Goal: Task Accomplishment & Management: Manage account settings

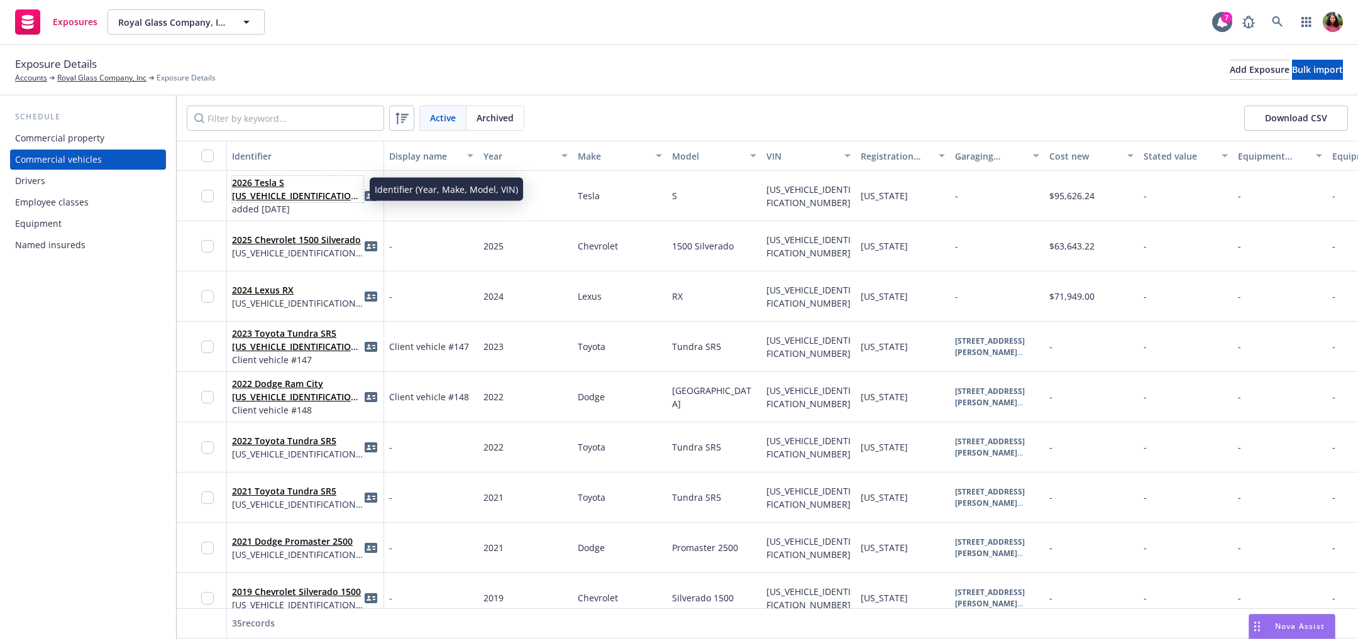
click at [294, 193] on link "2026 Tesla S 5YJSA1E53TF553330" at bounding box center [297, 196] width 130 height 38
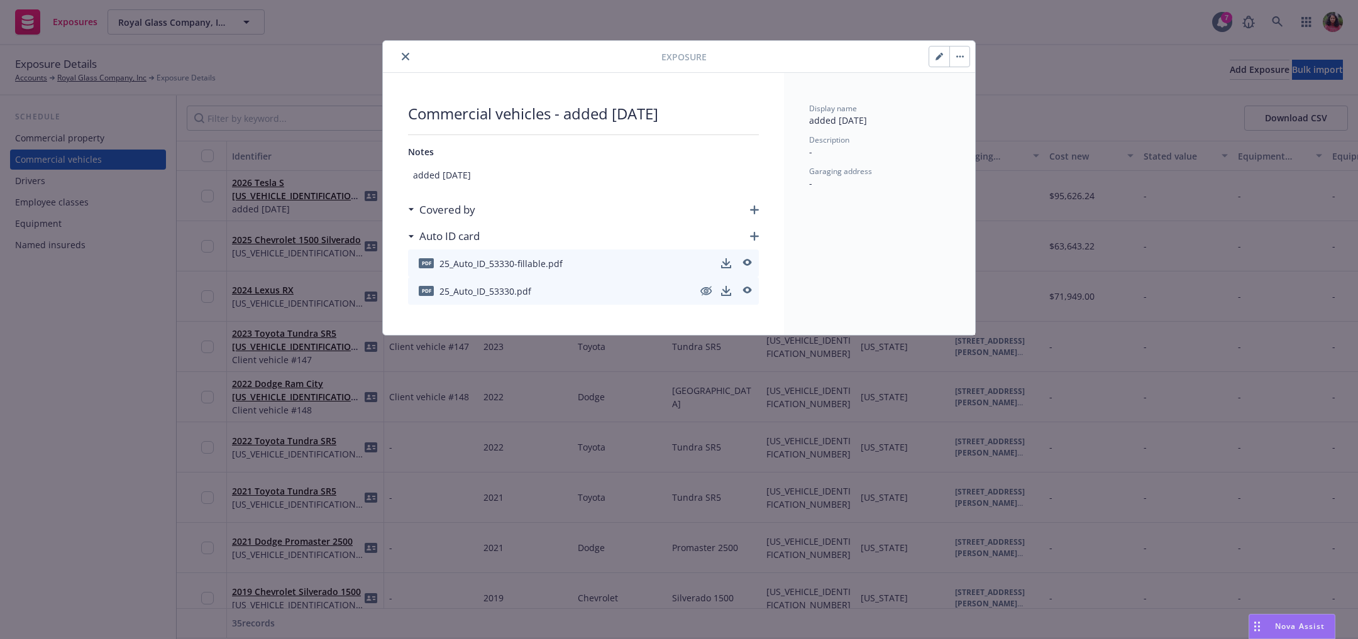
click at [964, 55] on button "button" at bounding box center [959, 57] width 20 height 20
click at [917, 194] on div "Display name added 7/9/25 Description - Garaging address -" at bounding box center [879, 204] width 191 height 262
click at [756, 234] on icon "button" at bounding box center [754, 236] width 9 height 9
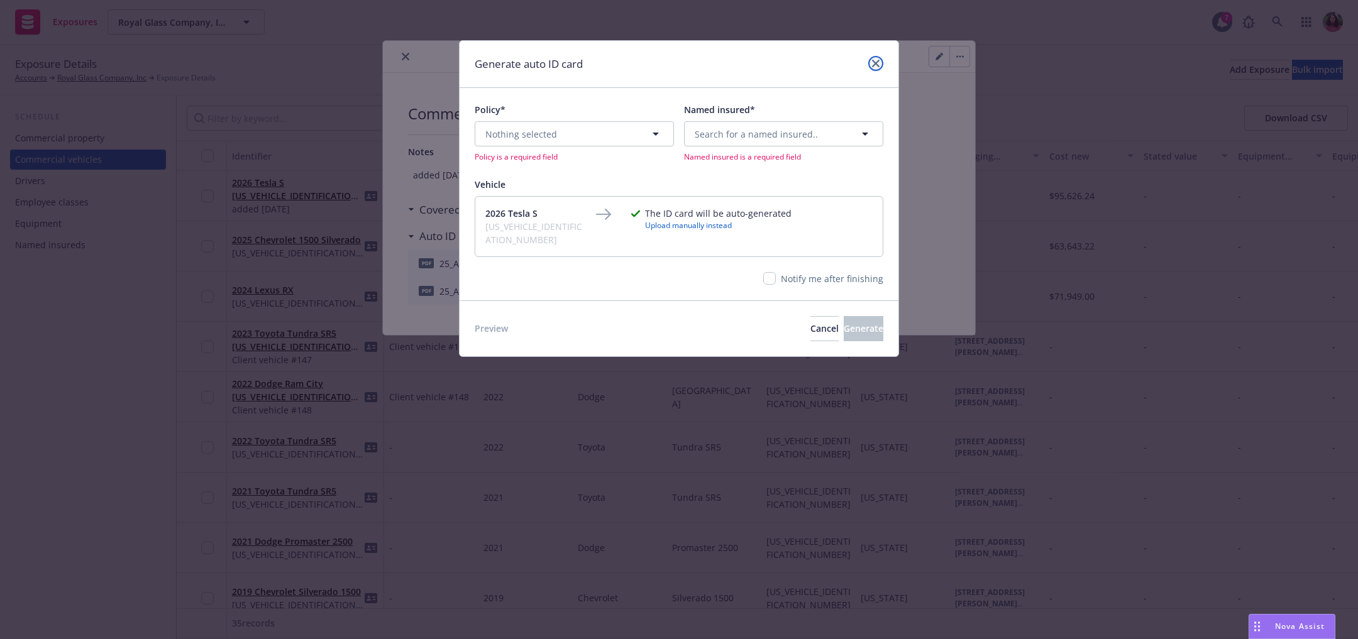
click at [874, 61] on icon "close" at bounding box center [876, 64] width 8 height 8
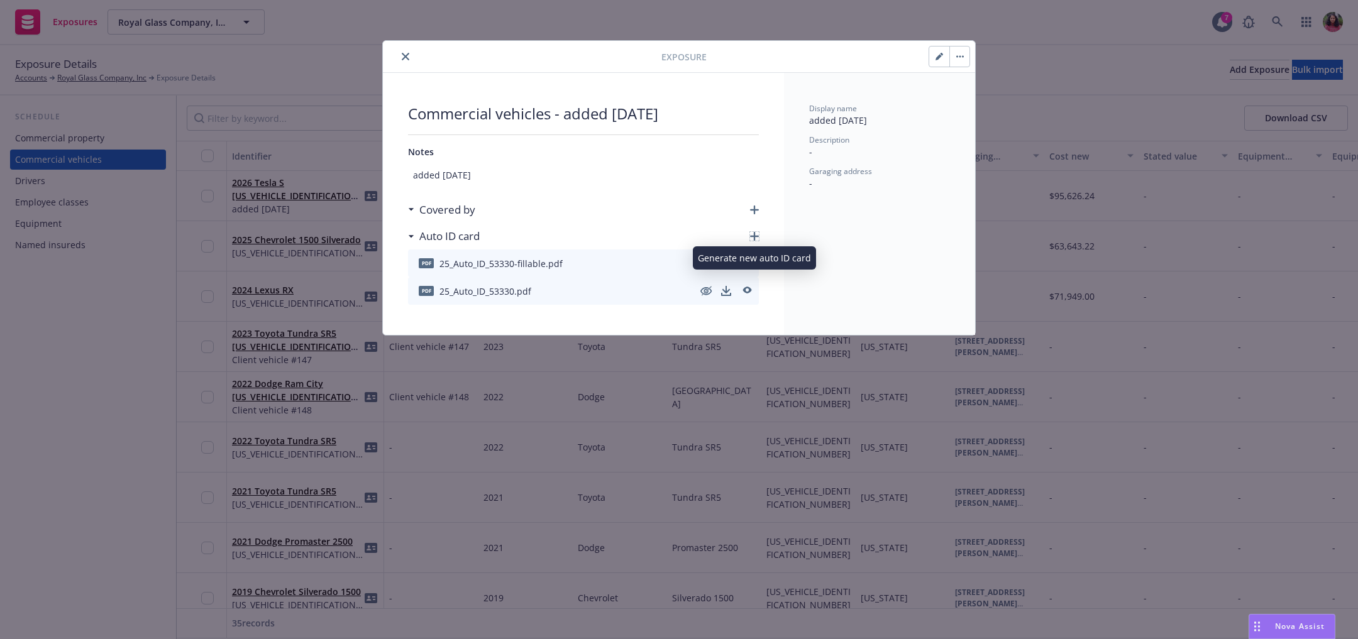
click at [755, 233] on icon "button" at bounding box center [754, 236] width 9 height 9
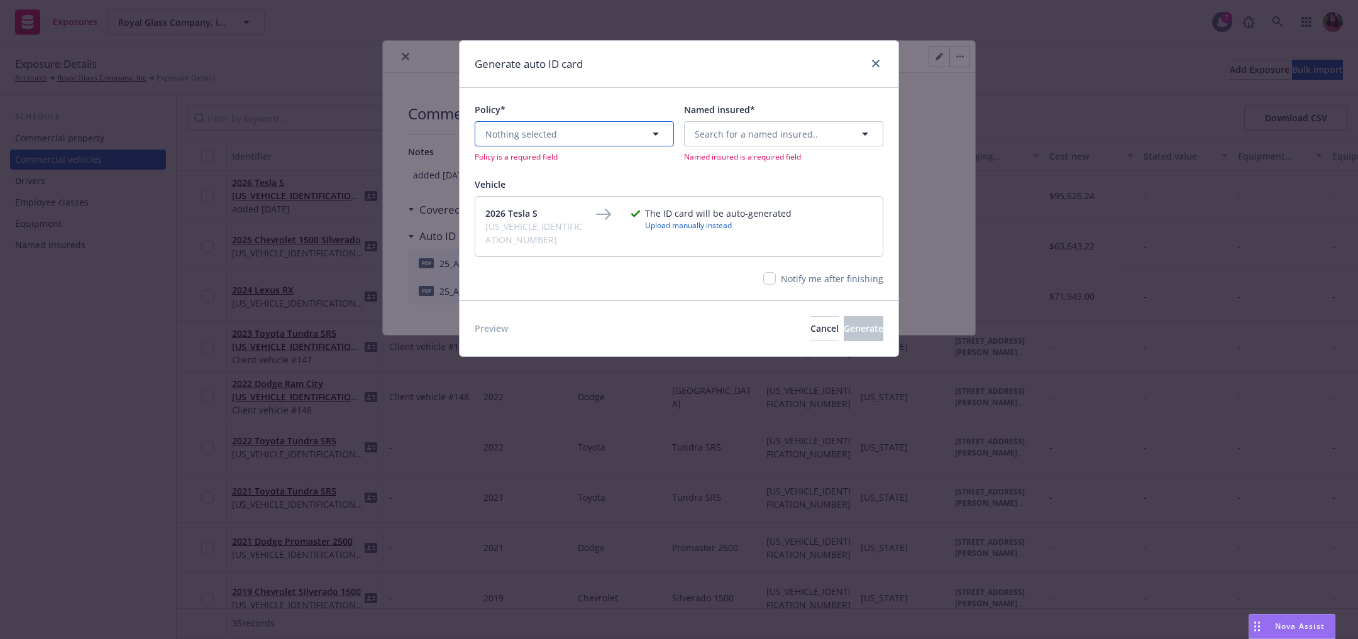
click at [633, 142] on button "Nothing selected" at bounding box center [574, 133] width 199 height 25
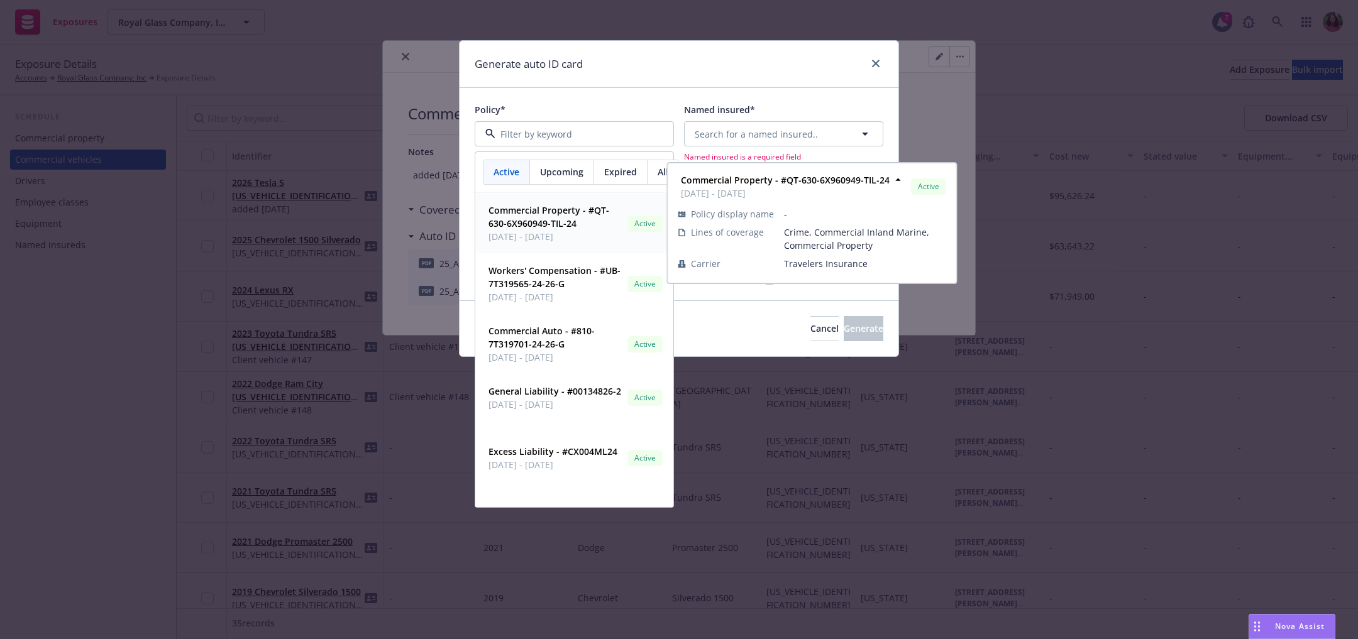
click at [578, 225] on span "Commercial Property - #QT-630-6X960949-TIL-24" at bounding box center [556, 217] width 134 height 26
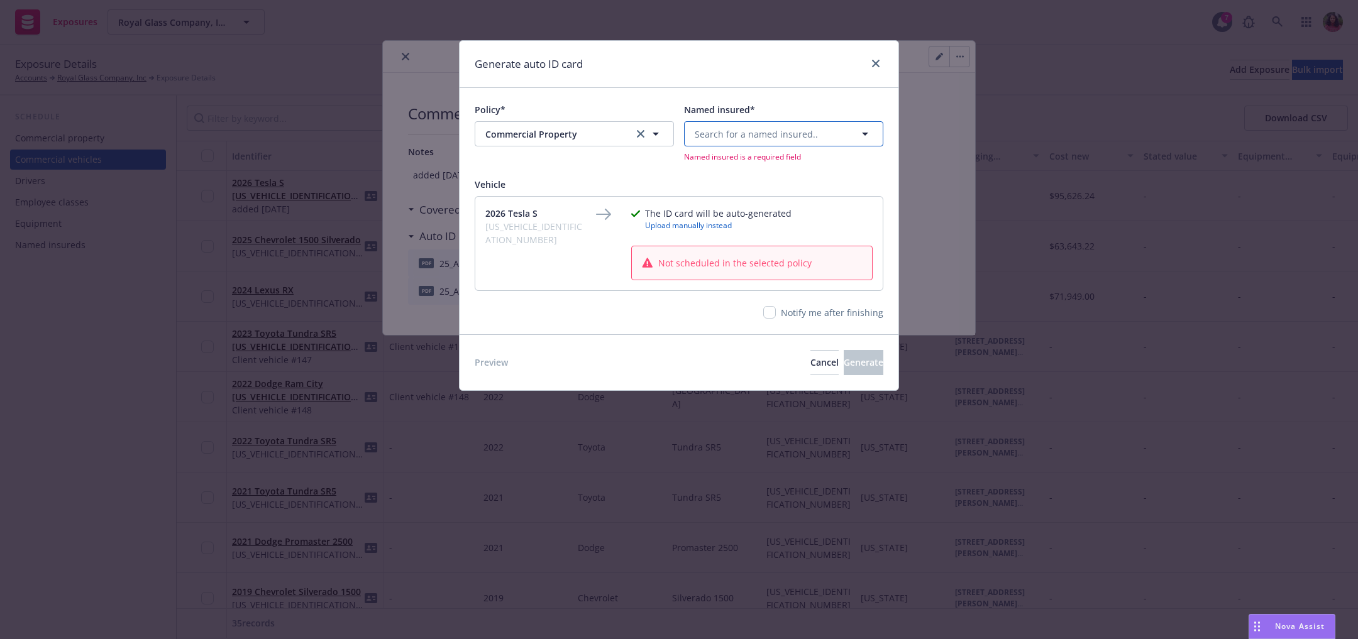
click at [749, 138] on span "Search for a named insured.." at bounding box center [756, 134] width 123 height 13
click at [739, 180] on span "3200 De La Cruz Blvd. Santa Clara, CA 95054" at bounding box center [782, 189] width 169 height 26
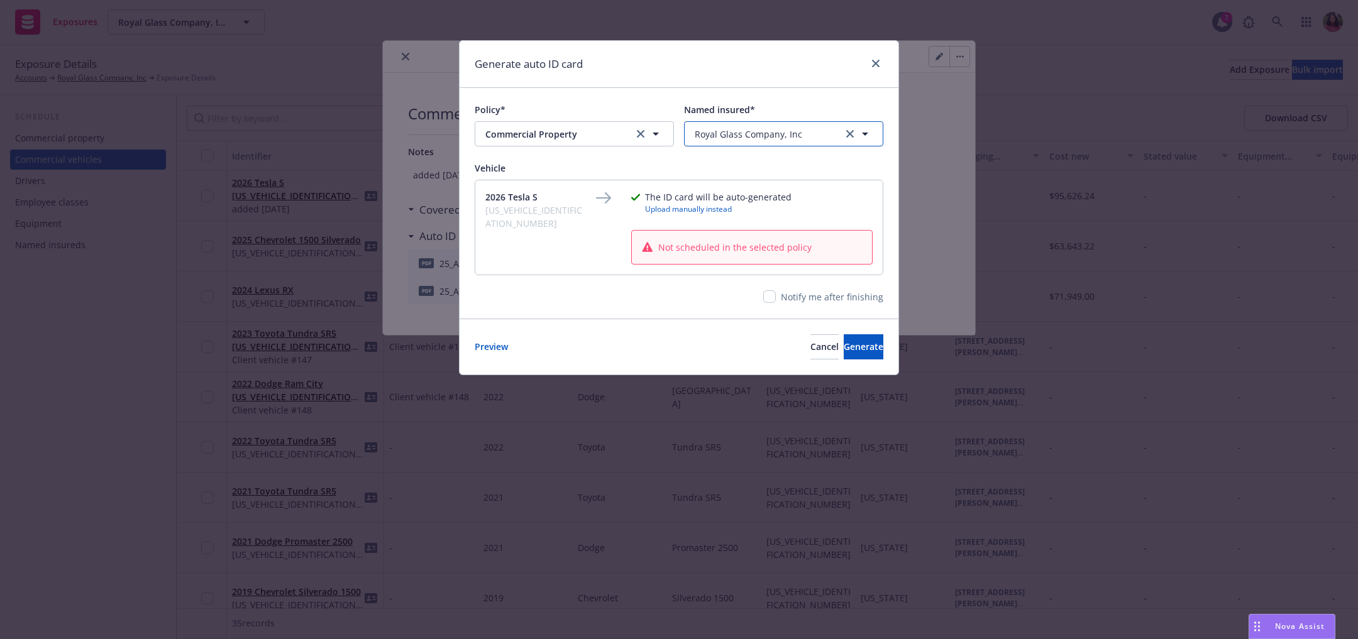
click at [733, 132] on span "Royal Glass Company, Inc" at bounding box center [749, 134] width 108 height 13
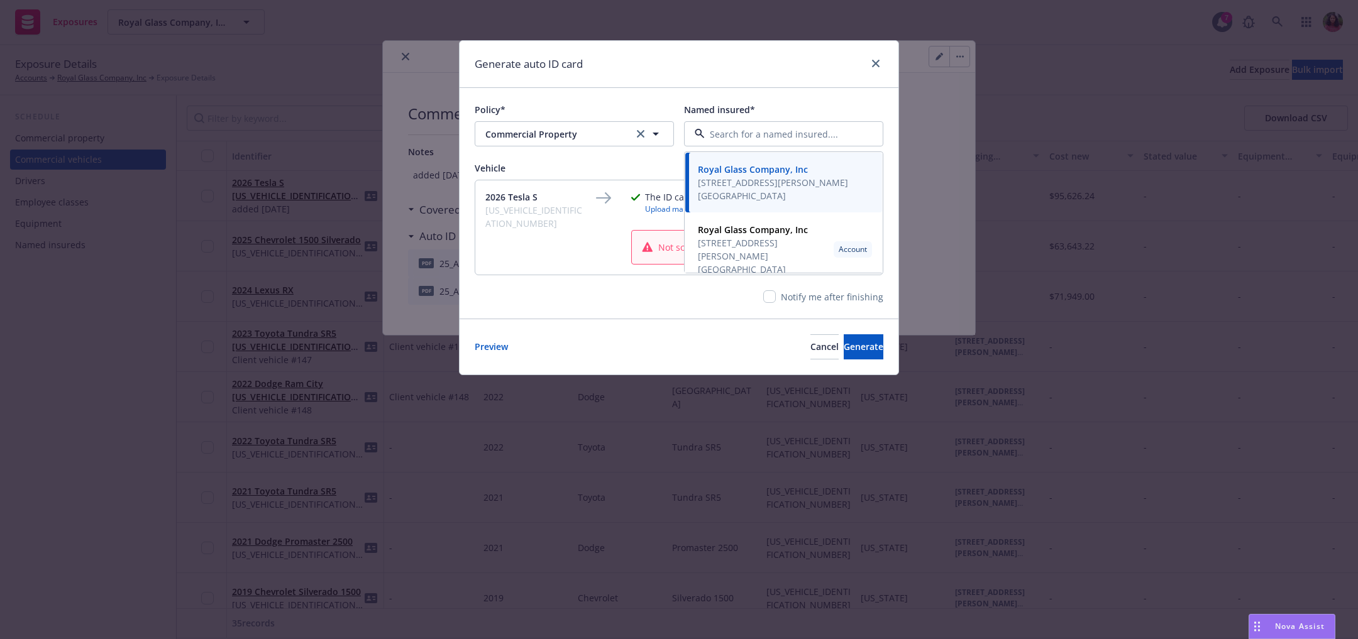
click at [651, 155] on div "Policy* Commercial Property Commercial Property Named insured* Royal Glass Comp…" at bounding box center [679, 203] width 439 height 230
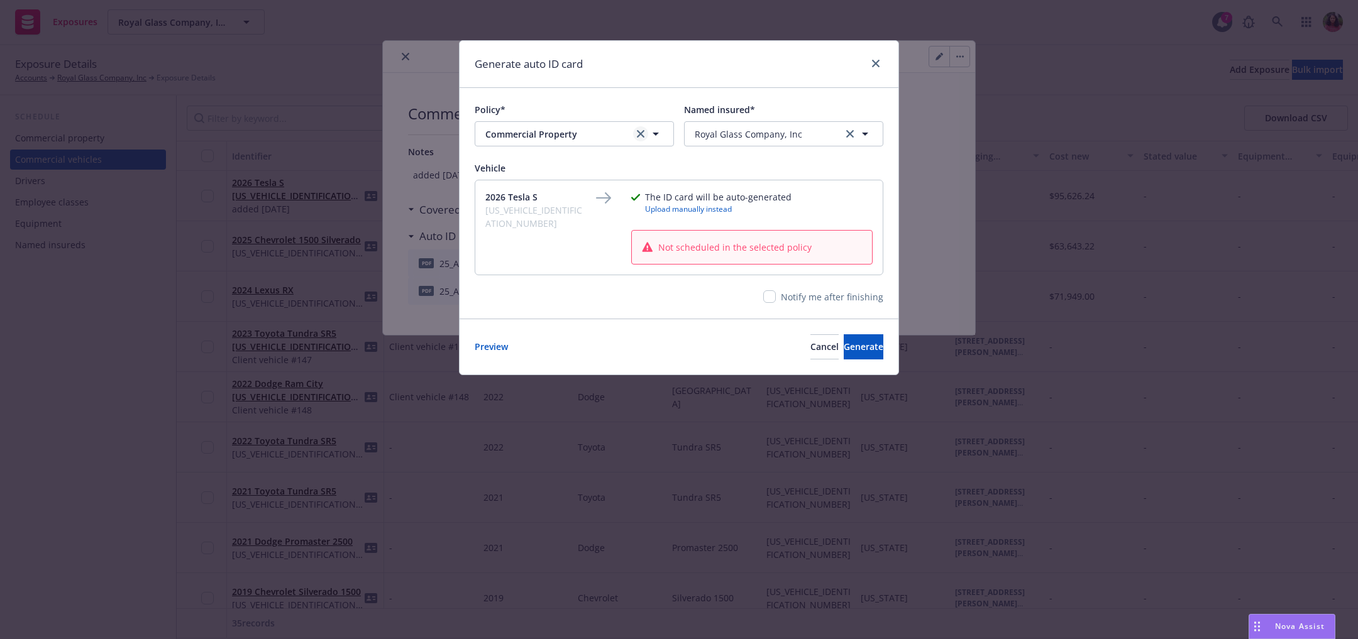
click at [637, 130] on icon "clear selection" at bounding box center [641, 134] width 8 height 8
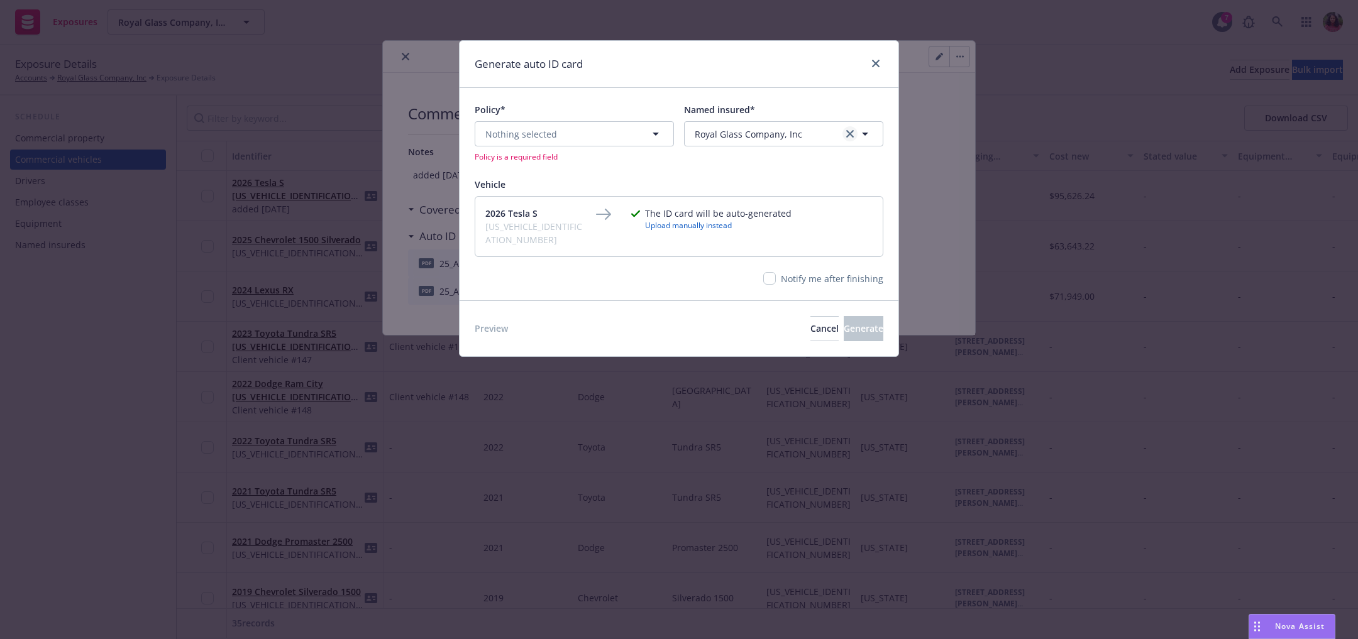
click at [856, 131] on link "clear selection" at bounding box center [850, 133] width 15 height 15
click at [782, 133] on span "Search for a named insured.." at bounding box center [756, 134] width 123 height 13
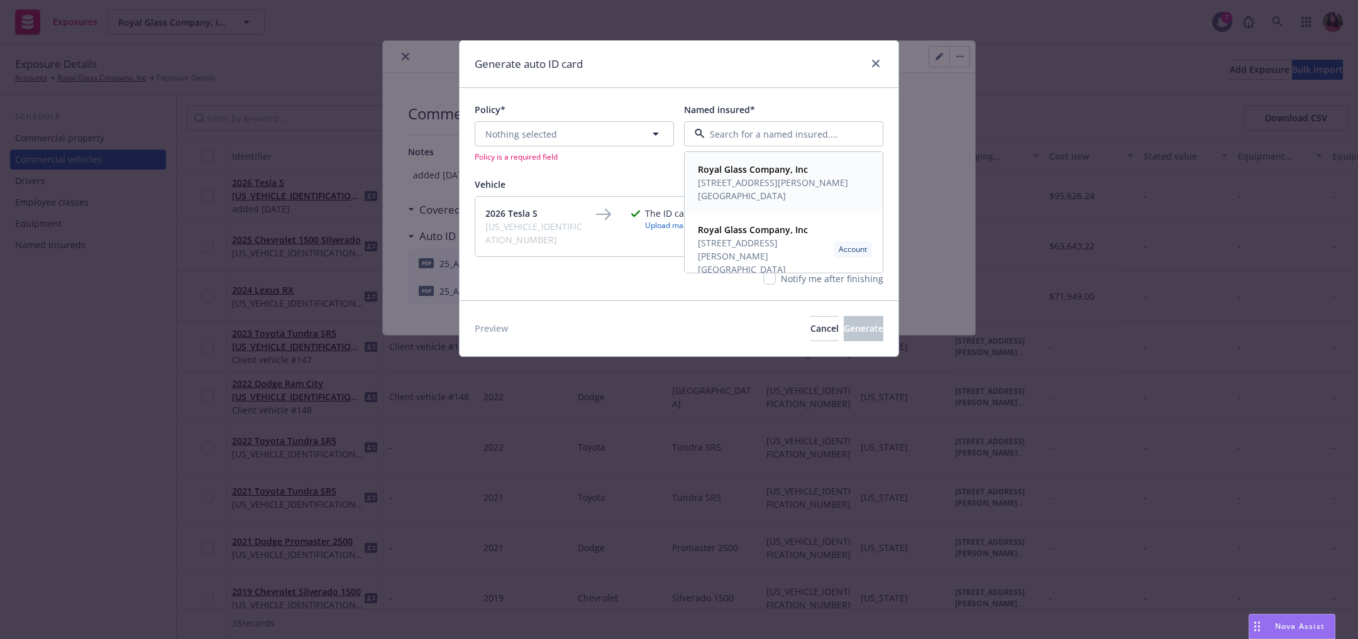
click at [766, 181] on span "3200 De La Cruz Blvd. Santa Clara, CA 95054" at bounding box center [782, 189] width 169 height 26
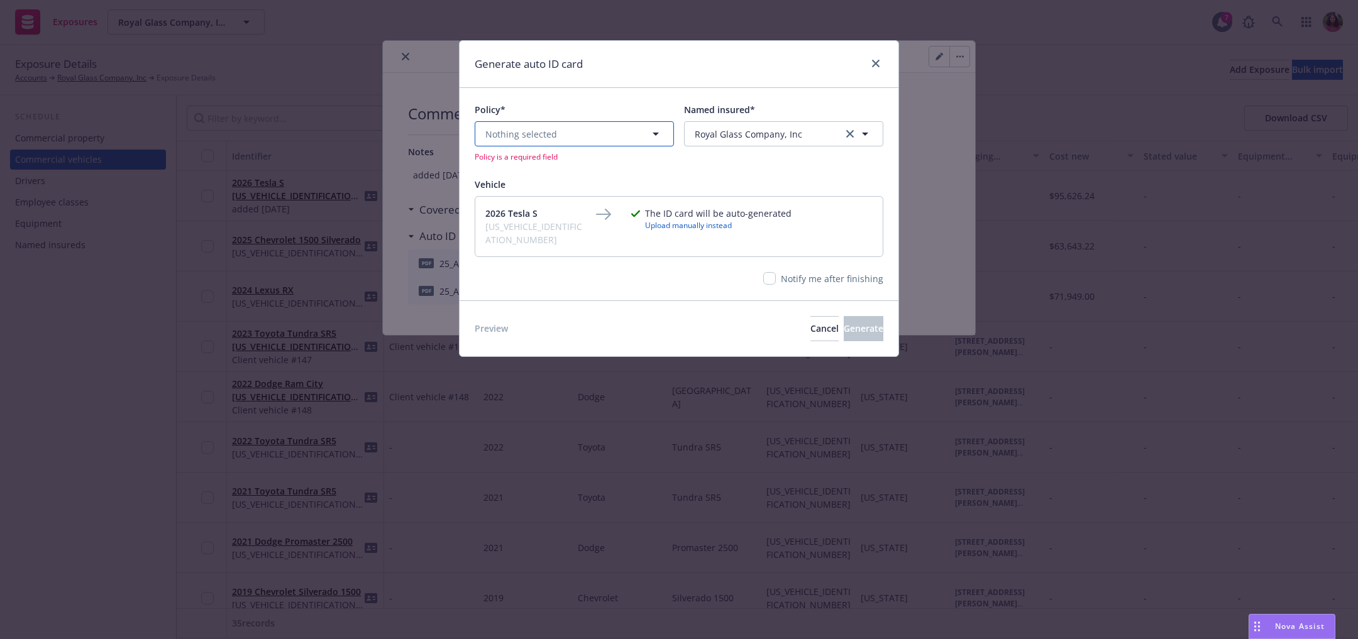
click at [532, 123] on button "Nothing selected" at bounding box center [574, 133] width 199 height 25
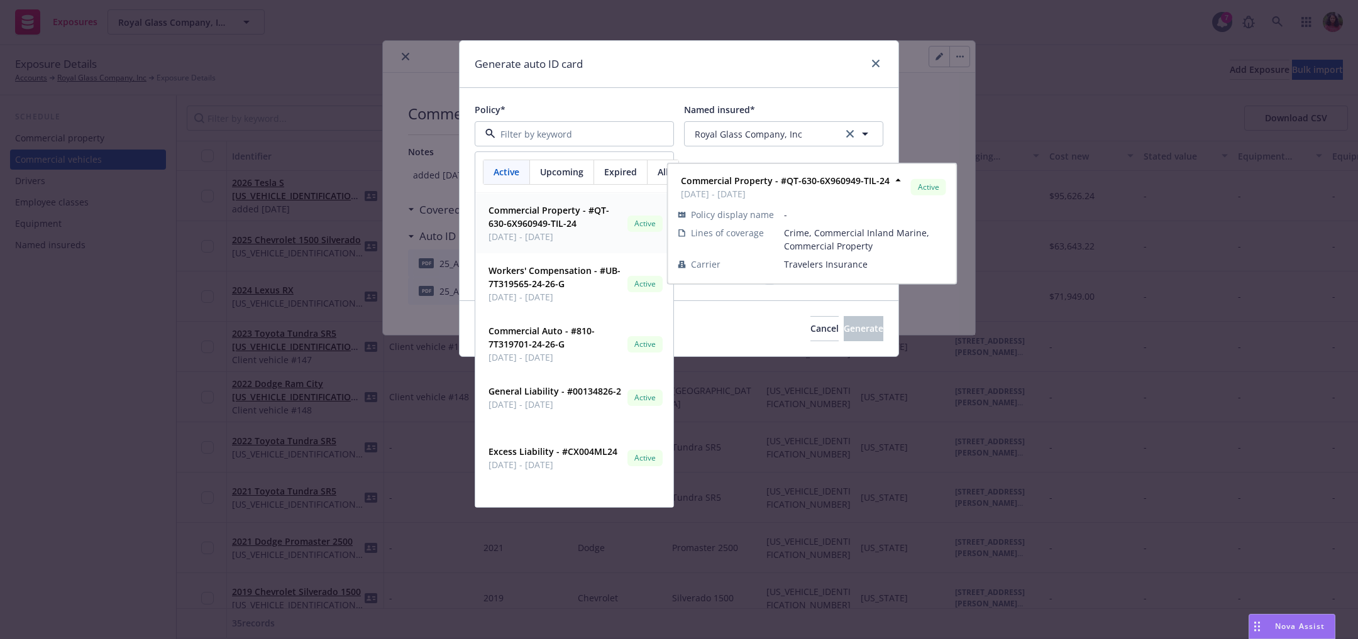
click at [529, 218] on strong "Commercial Property - #QT-630-6X960949-TIL-24" at bounding box center [549, 216] width 121 height 25
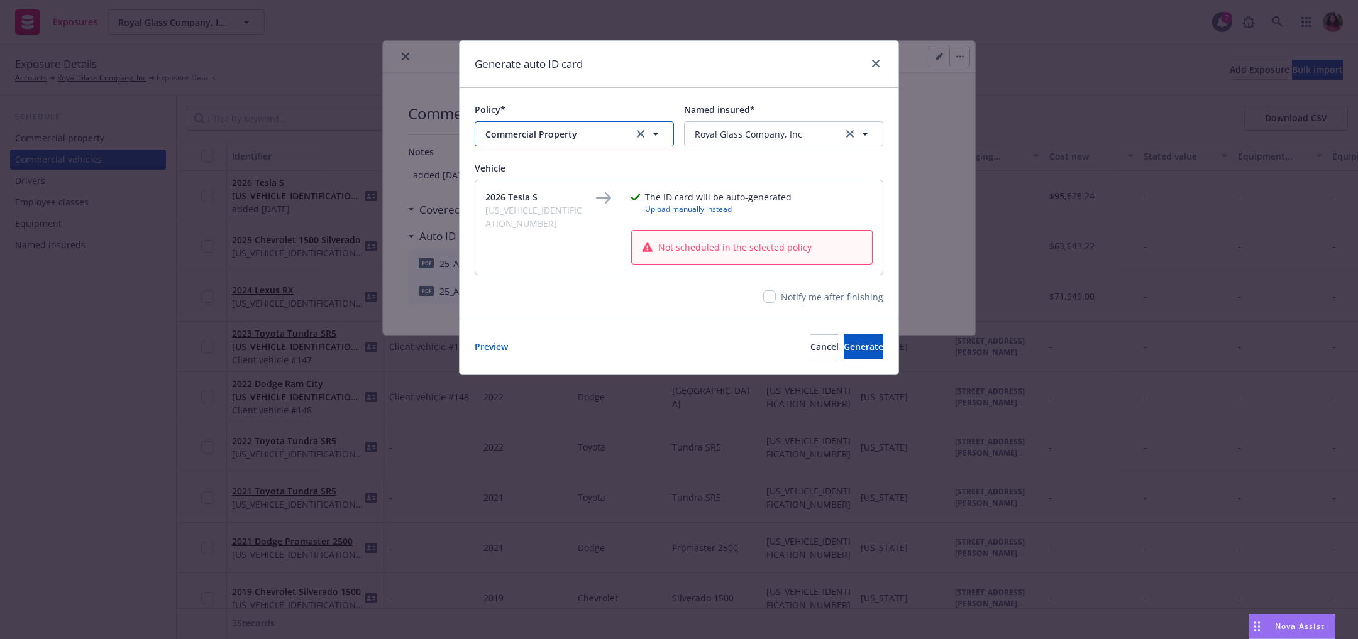
click at [537, 129] on span "Commercial Property" at bounding box center [558, 134] width 147 height 13
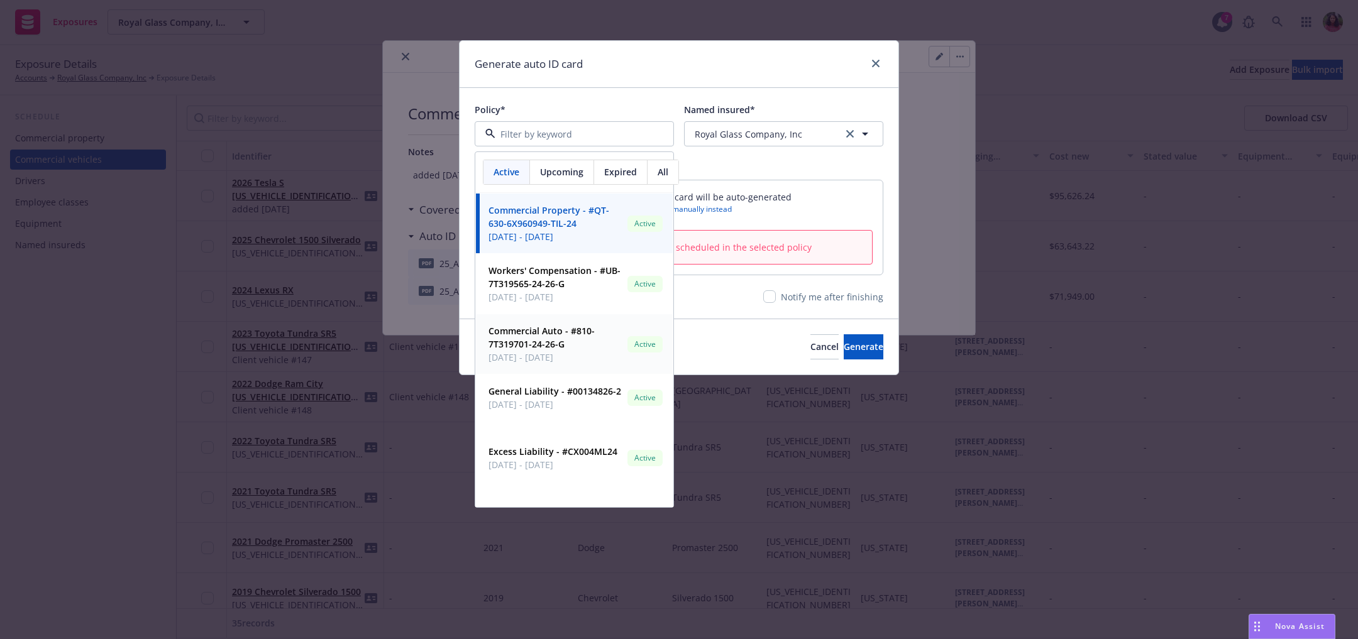
click at [535, 333] on strong "Commercial Auto - #810-7T319701-24-26-G" at bounding box center [542, 337] width 106 height 25
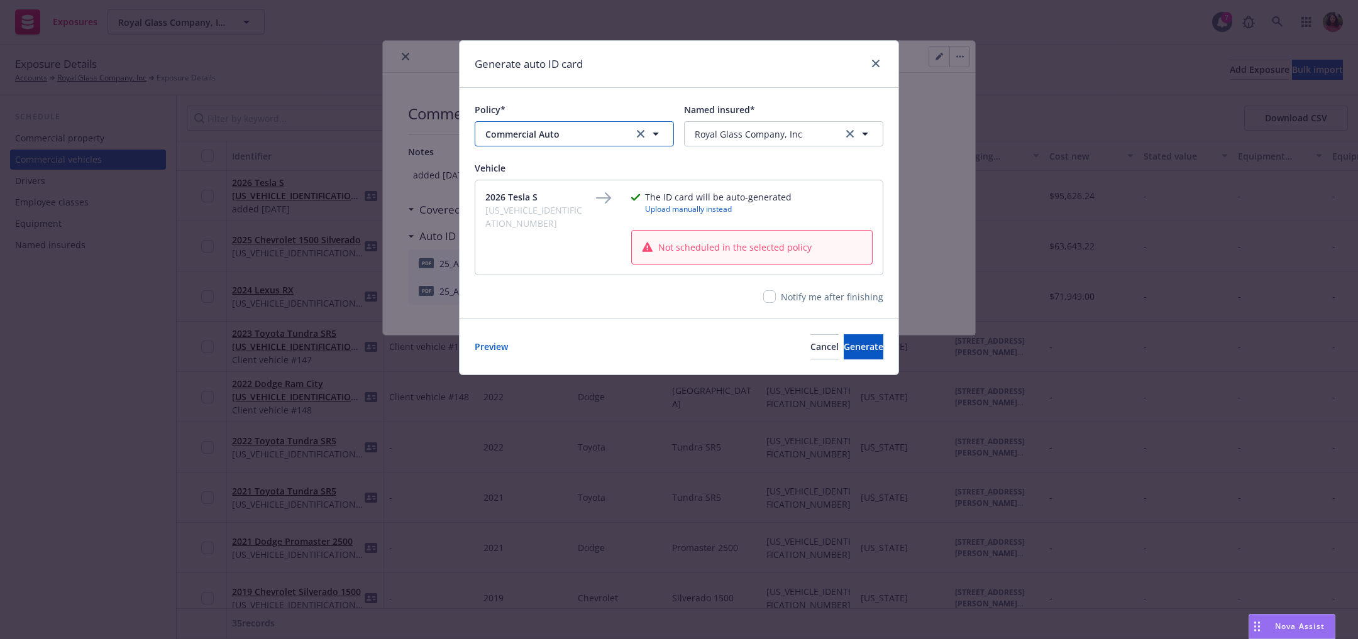
click at [528, 129] on span "Commercial Auto" at bounding box center [558, 134] width 147 height 13
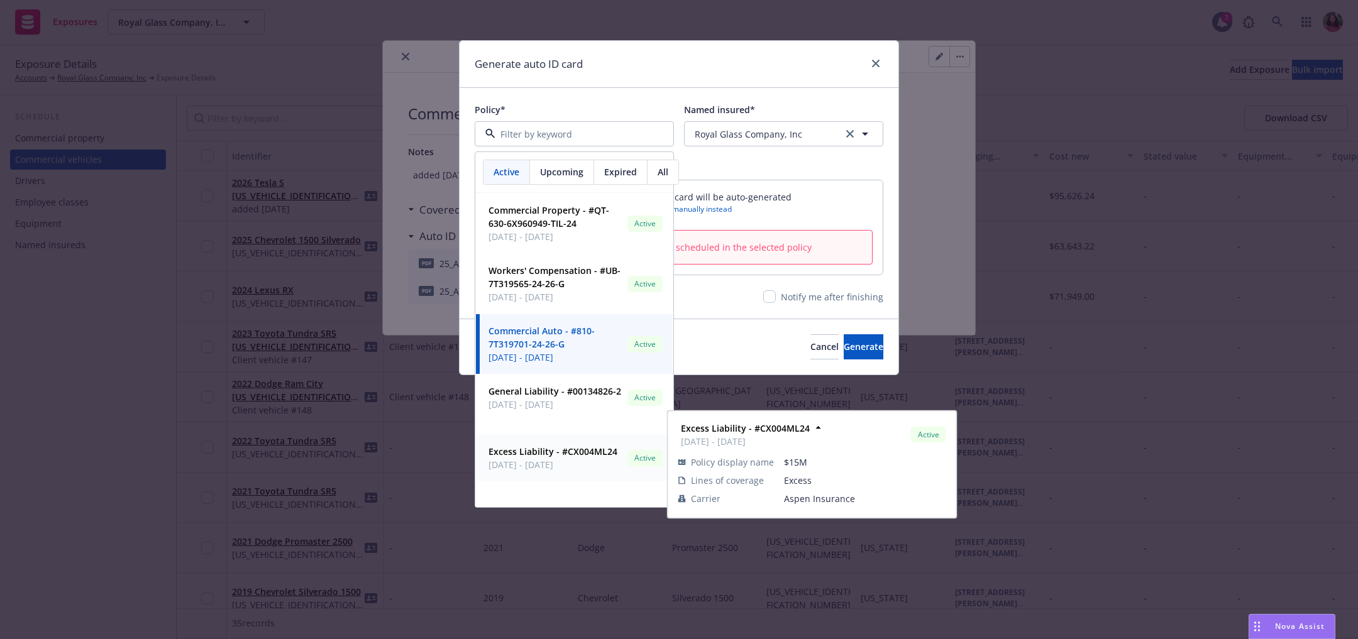
click at [560, 472] on span "09/01/2024 - 09/01/2025" at bounding box center [553, 464] width 129 height 13
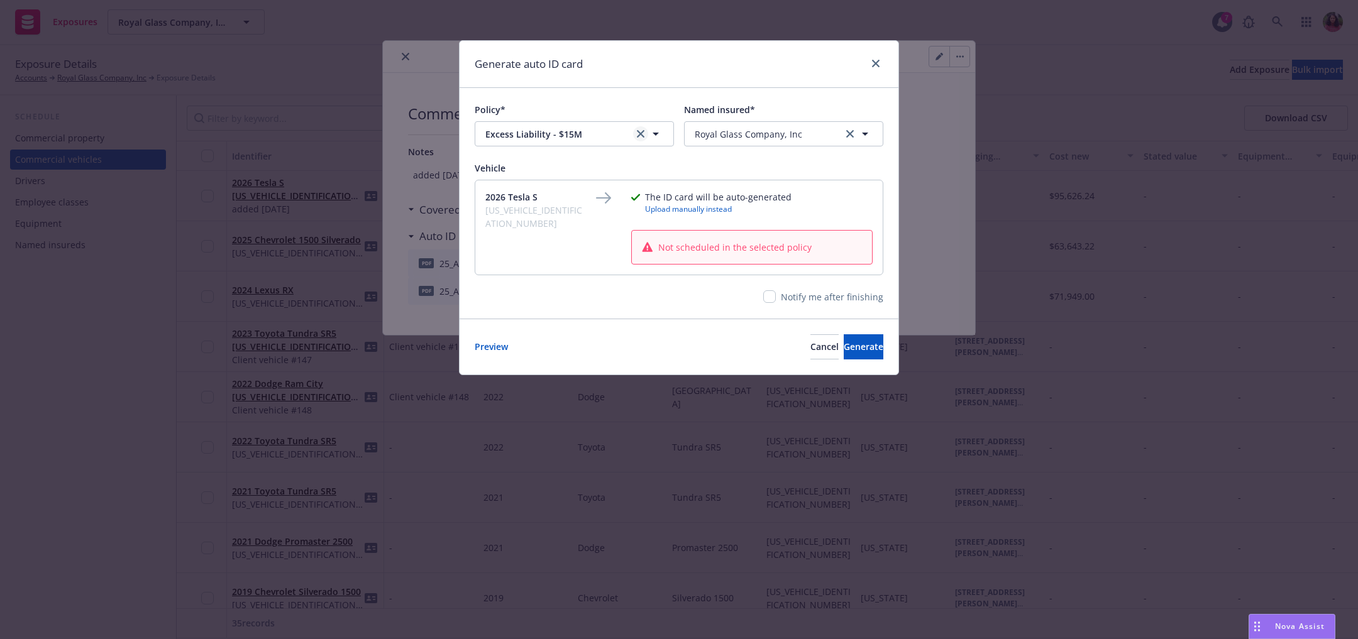
click at [641, 127] on link "clear selection" at bounding box center [640, 133] width 15 height 15
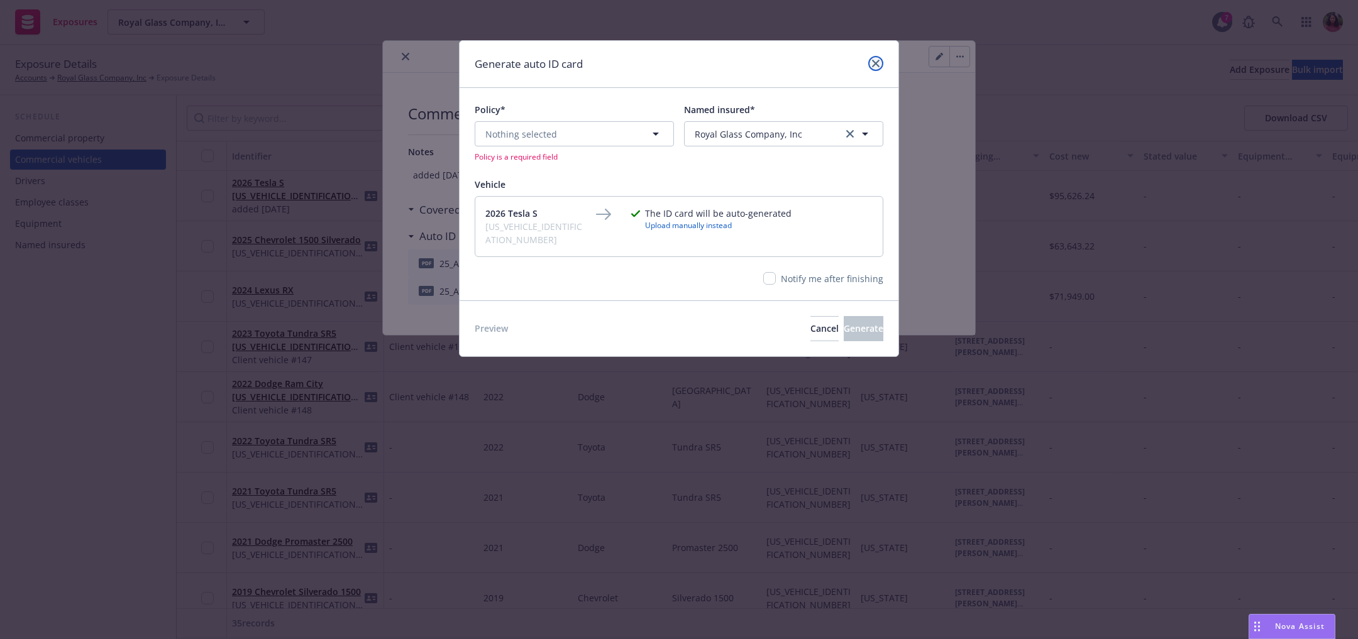
click at [875, 68] on link "close" at bounding box center [875, 63] width 15 height 15
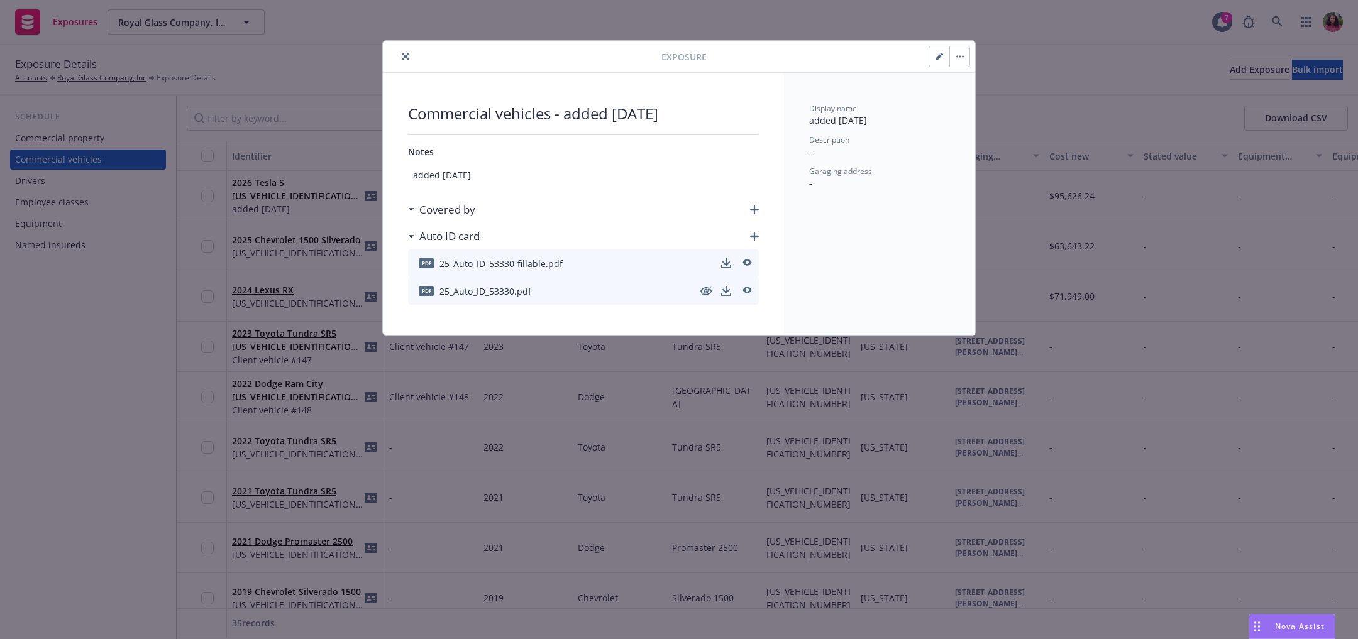
click at [406, 54] on icon "close" at bounding box center [406, 57] width 8 height 8
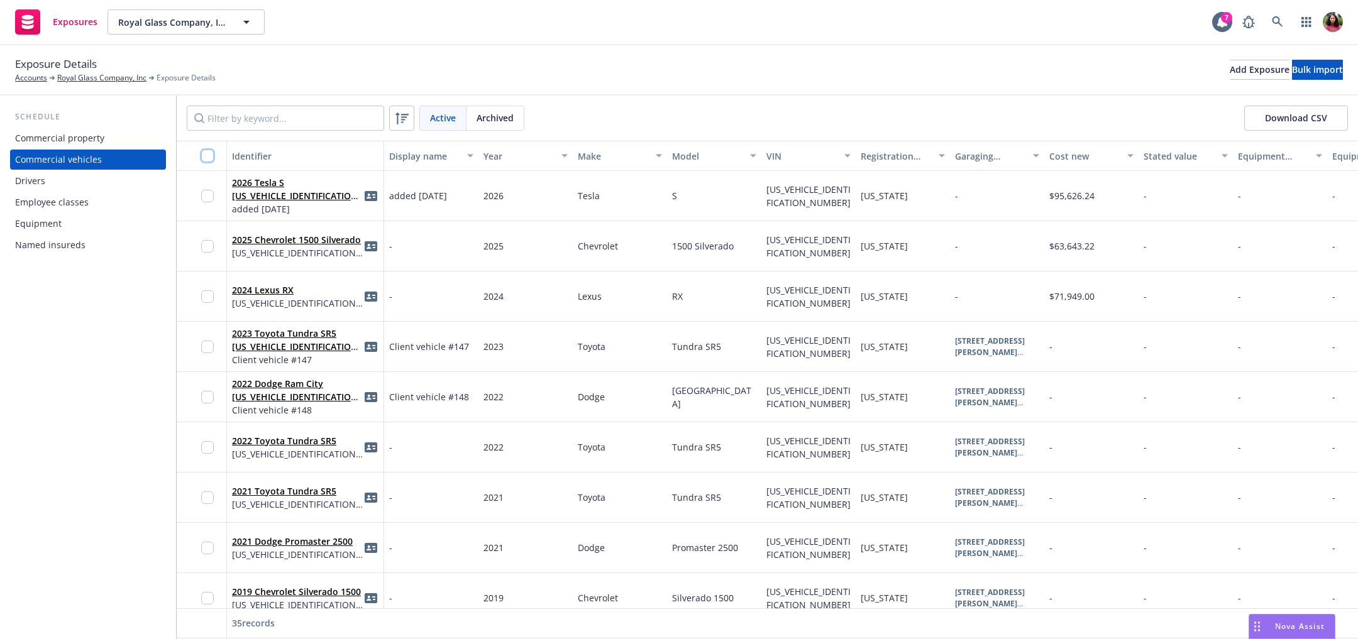
click at [209, 155] on input "checkbox" at bounding box center [207, 156] width 13 height 13
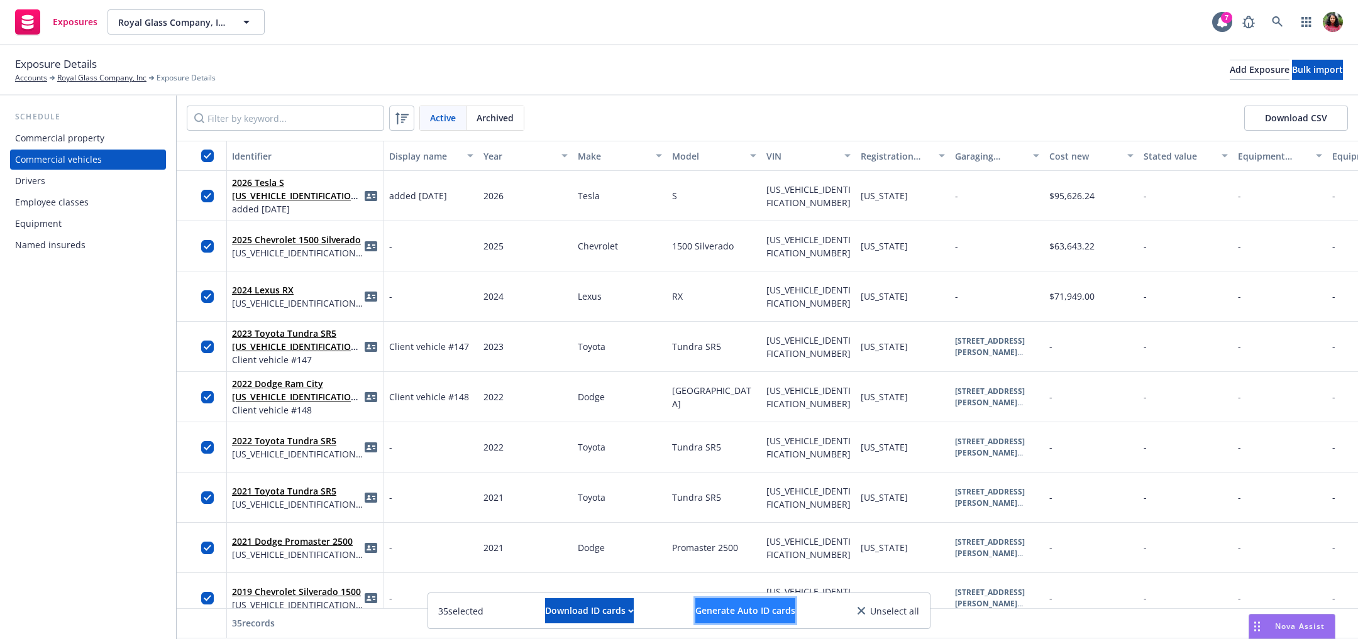
click at [724, 605] on span "Generate Auto ID cards" at bounding box center [745, 611] width 100 height 12
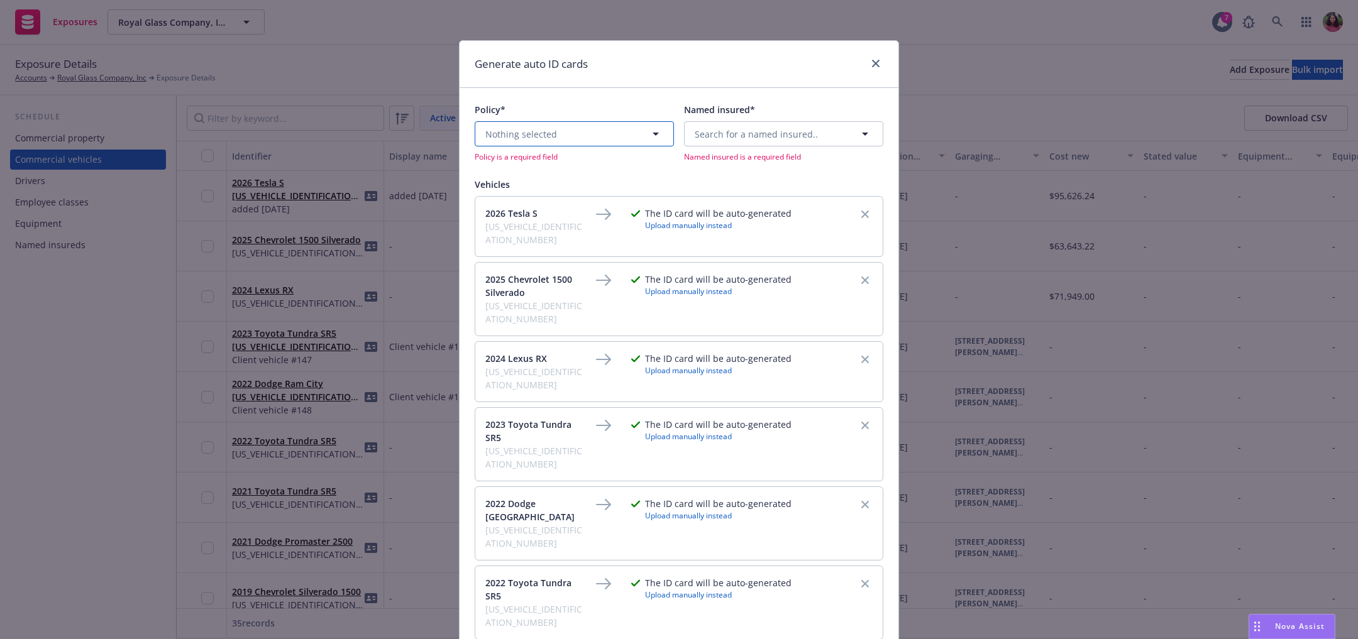
click at [597, 134] on button "Nothing selected" at bounding box center [574, 133] width 199 height 25
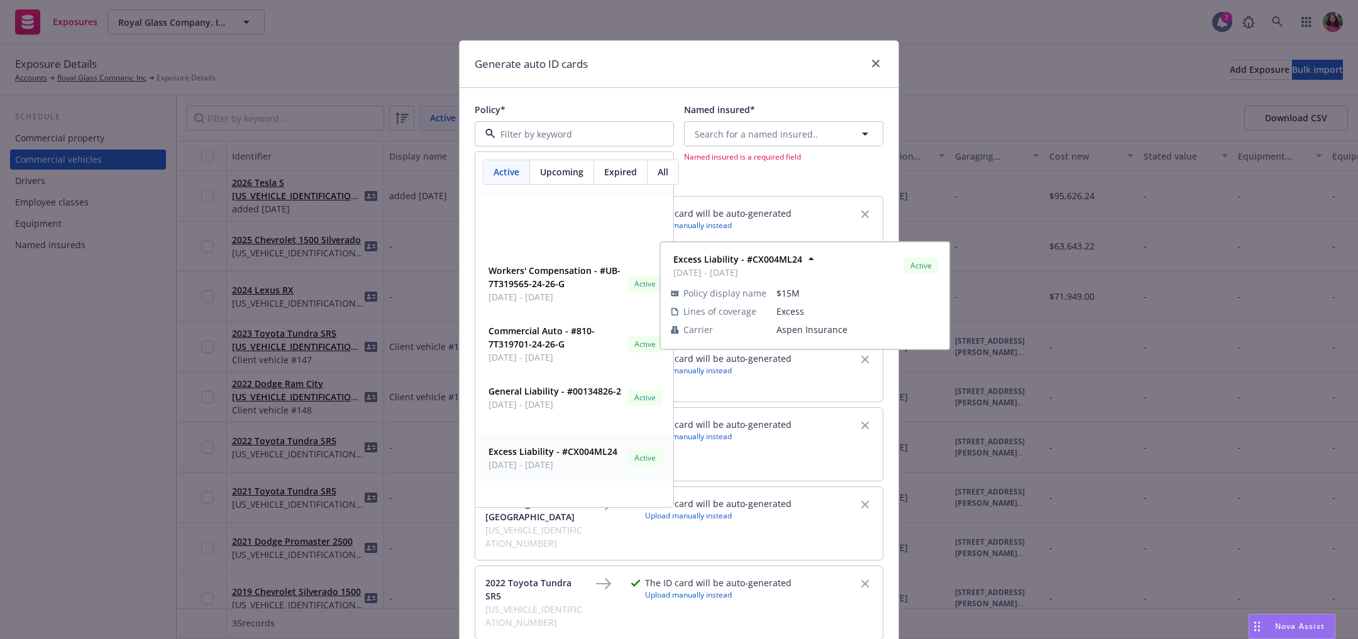
scroll to position [169, 0]
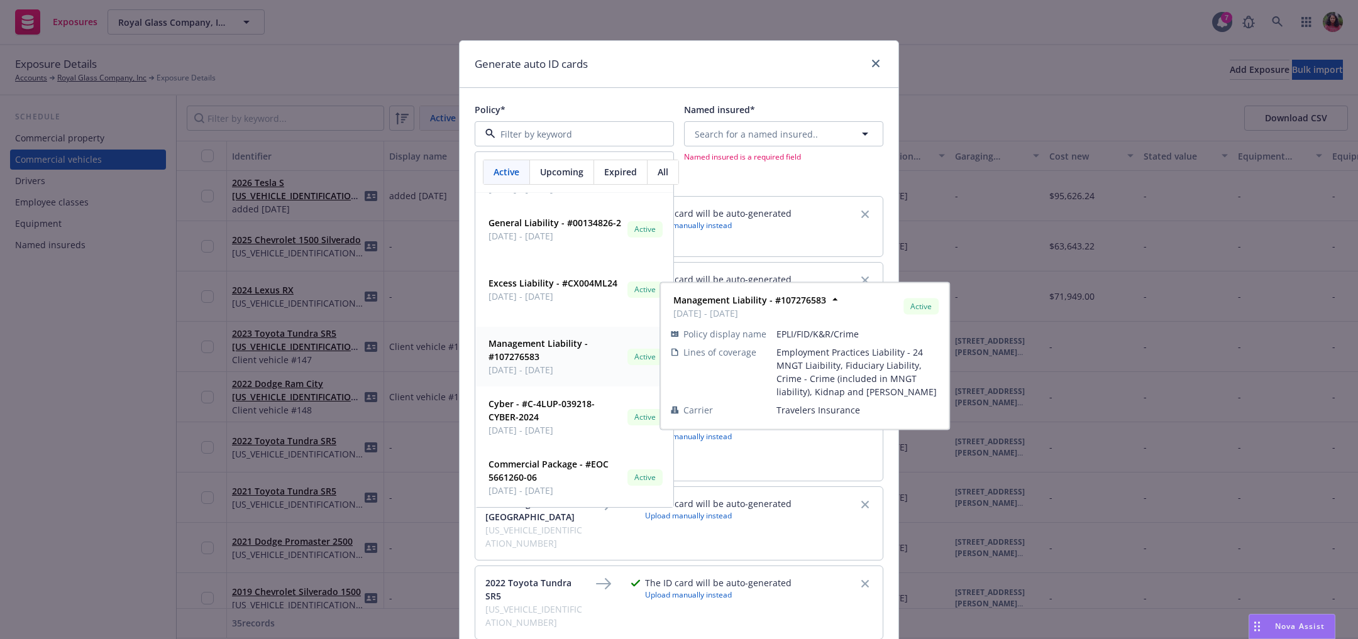
click at [543, 348] on strong "Management Liability - #107276583" at bounding box center [538, 350] width 99 height 25
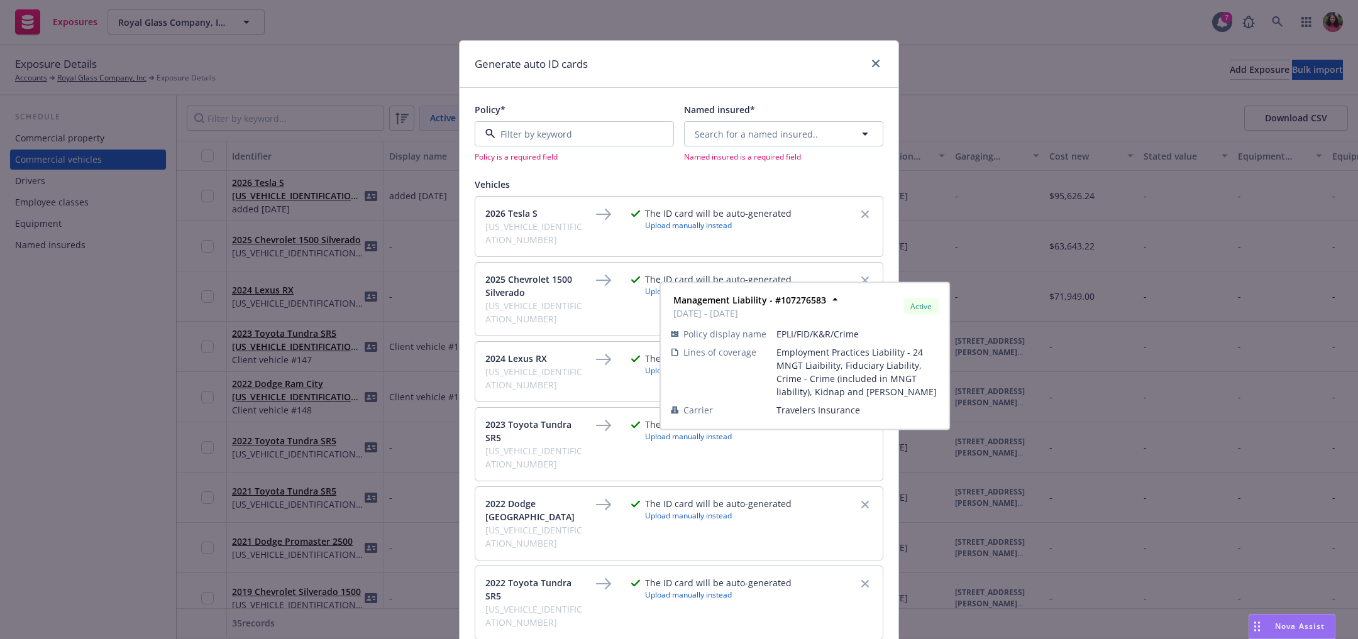
type input "Management Liability - EPLI/FID/K&R/Crime"
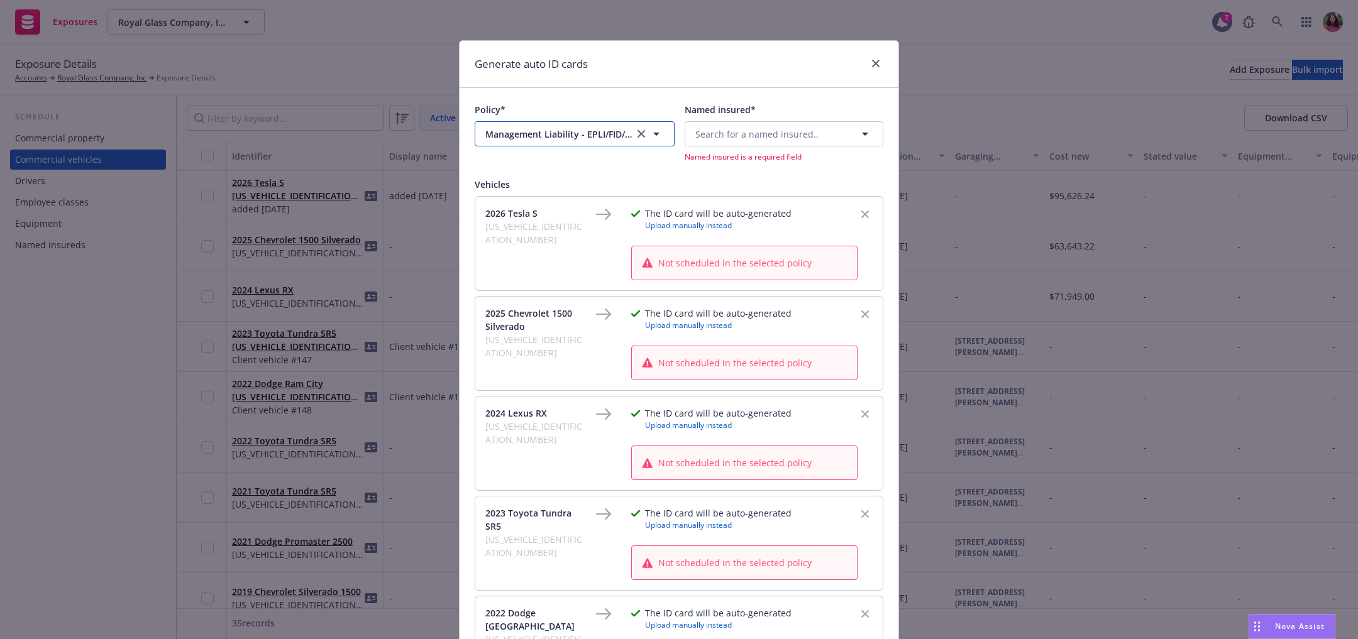
click at [558, 135] on span "Management Liability - EPLI/FID/K&R/Crime" at bounding box center [558, 134] width 147 height 13
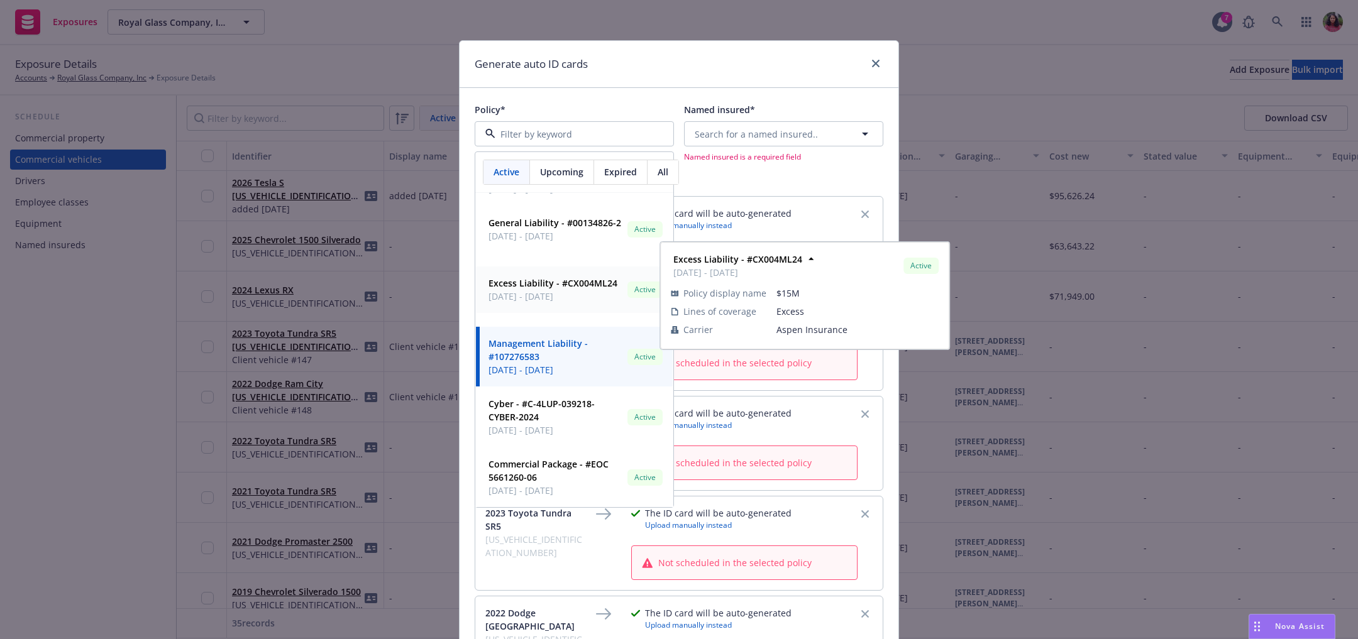
click at [521, 281] on strong "Excess Liability - #CX004ML24" at bounding box center [553, 283] width 129 height 12
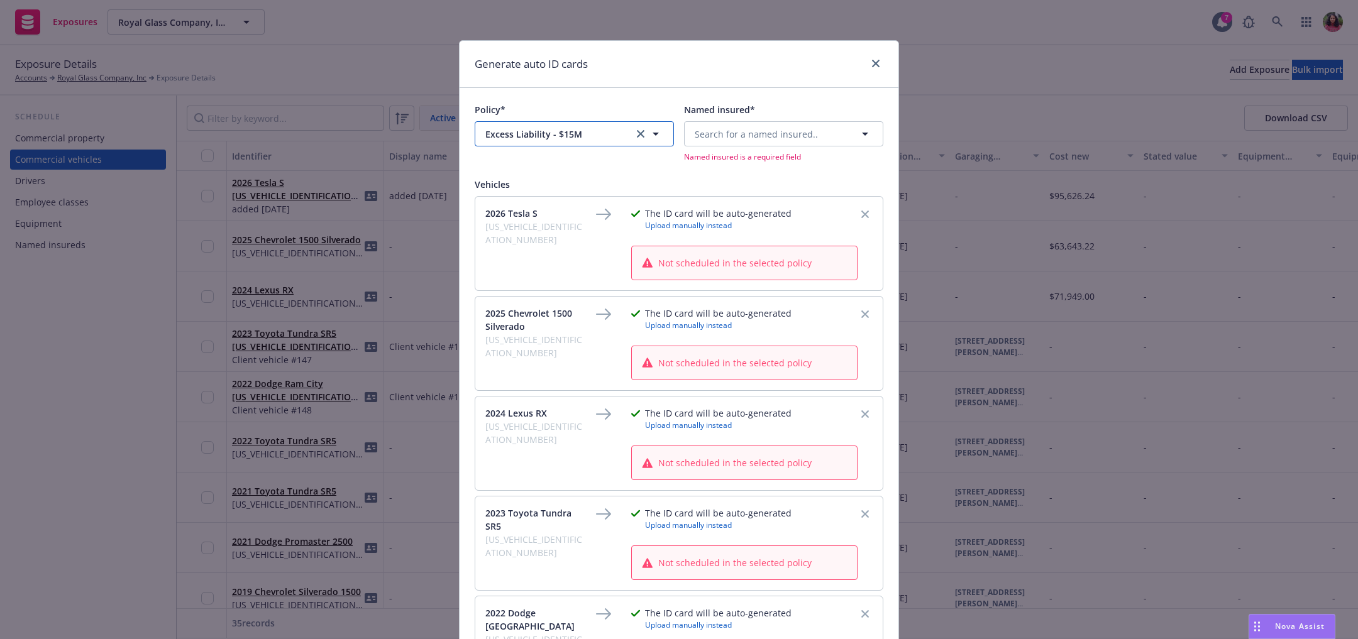
click at [521, 145] on button "Excess Liability - $15M" at bounding box center [574, 133] width 199 height 25
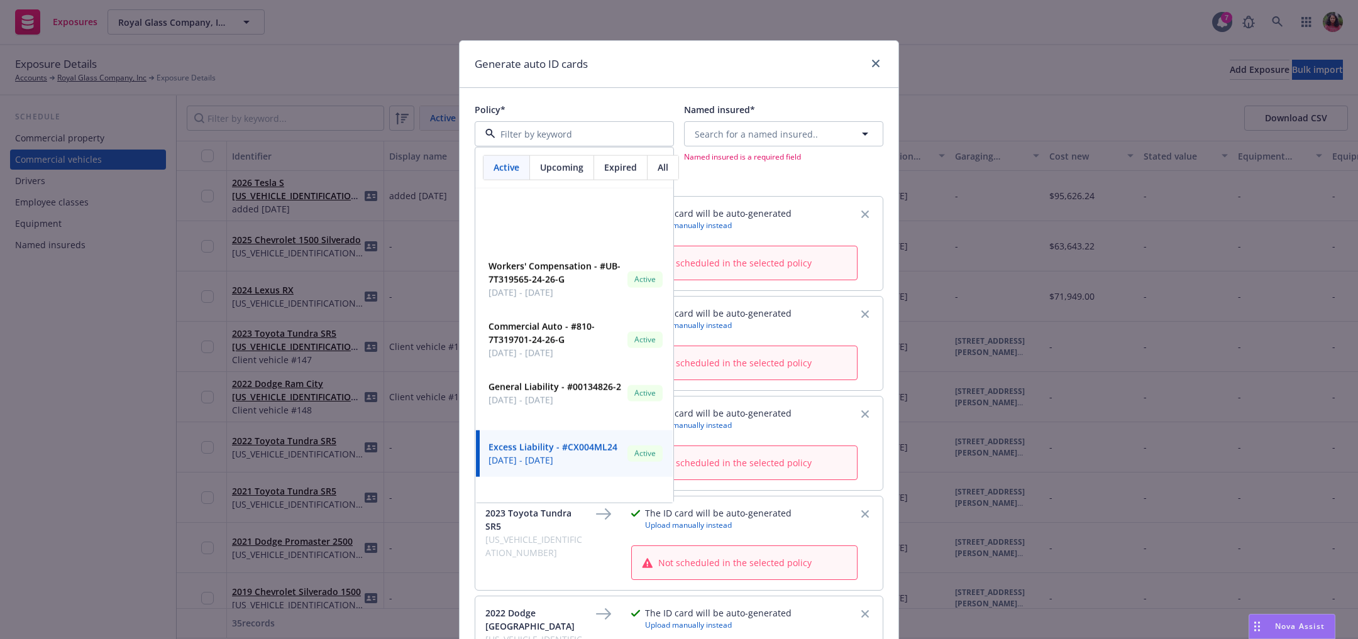
scroll to position [168, 0]
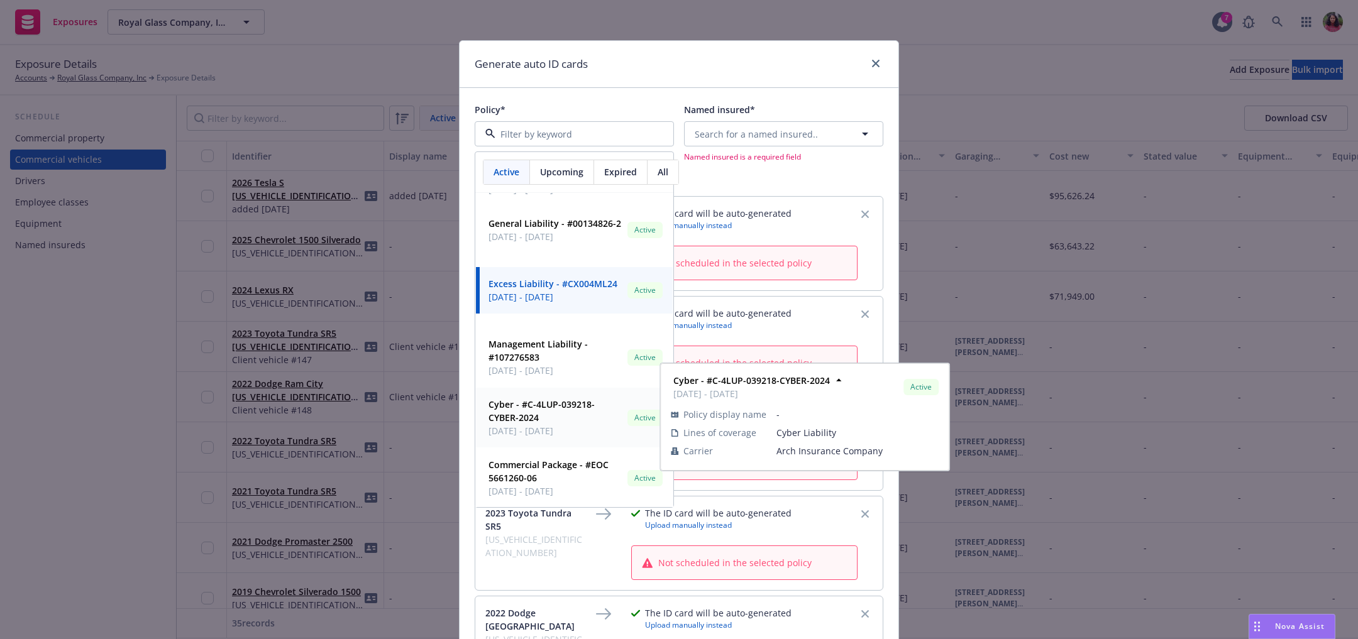
click at [506, 410] on strong "Cyber - #C-4LUP-039218-CYBER-2024" at bounding box center [542, 411] width 106 height 25
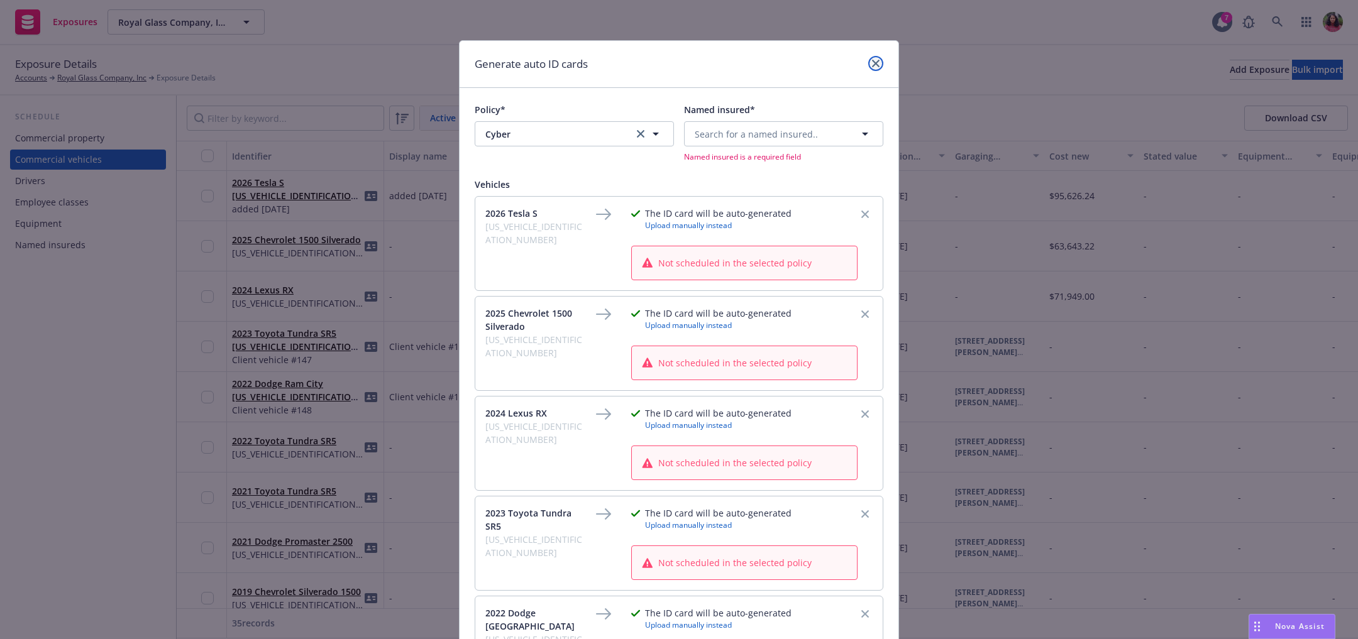
click at [871, 58] on link "close" at bounding box center [875, 63] width 15 height 15
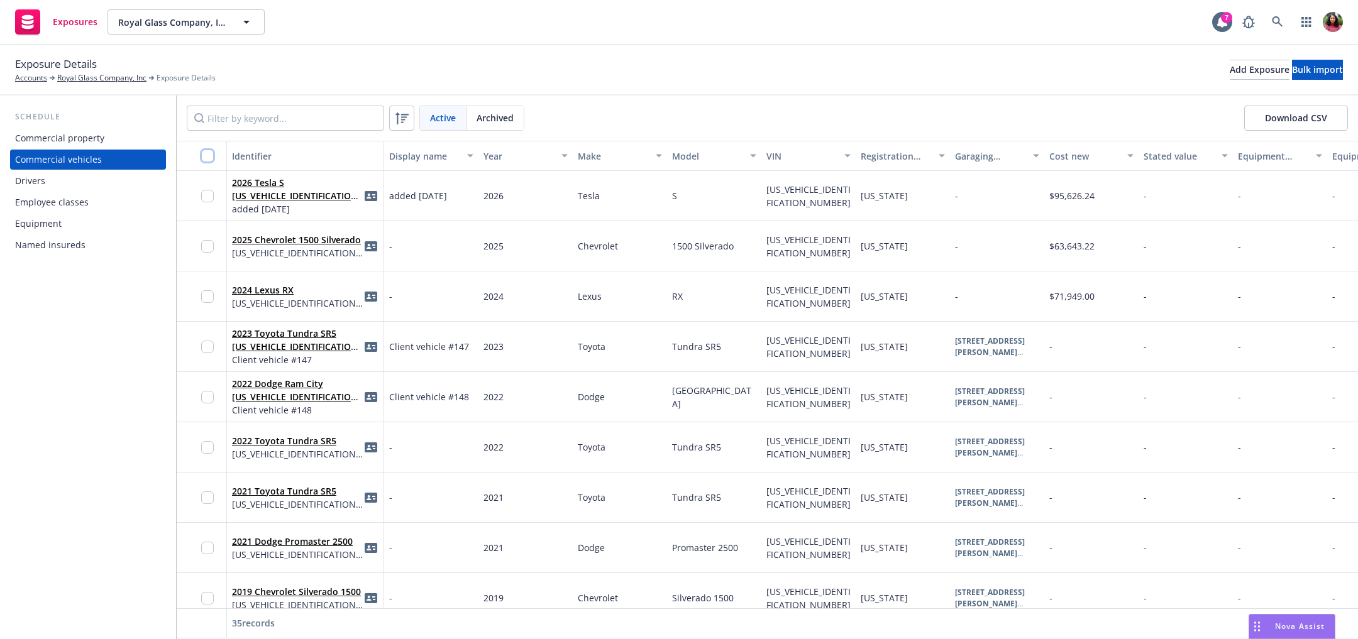
click at [204, 157] on input "checkbox" at bounding box center [207, 156] width 13 height 13
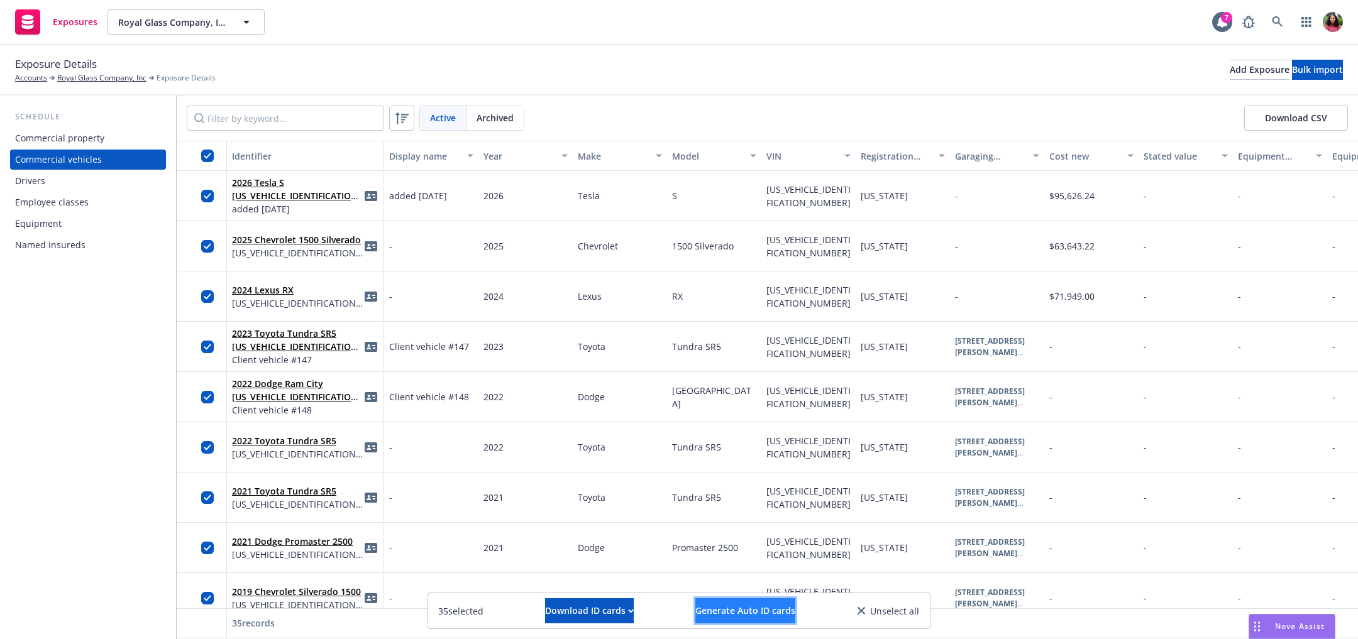
click at [750, 609] on span "Generate Auto ID cards" at bounding box center [745, 611] width 100 height 12
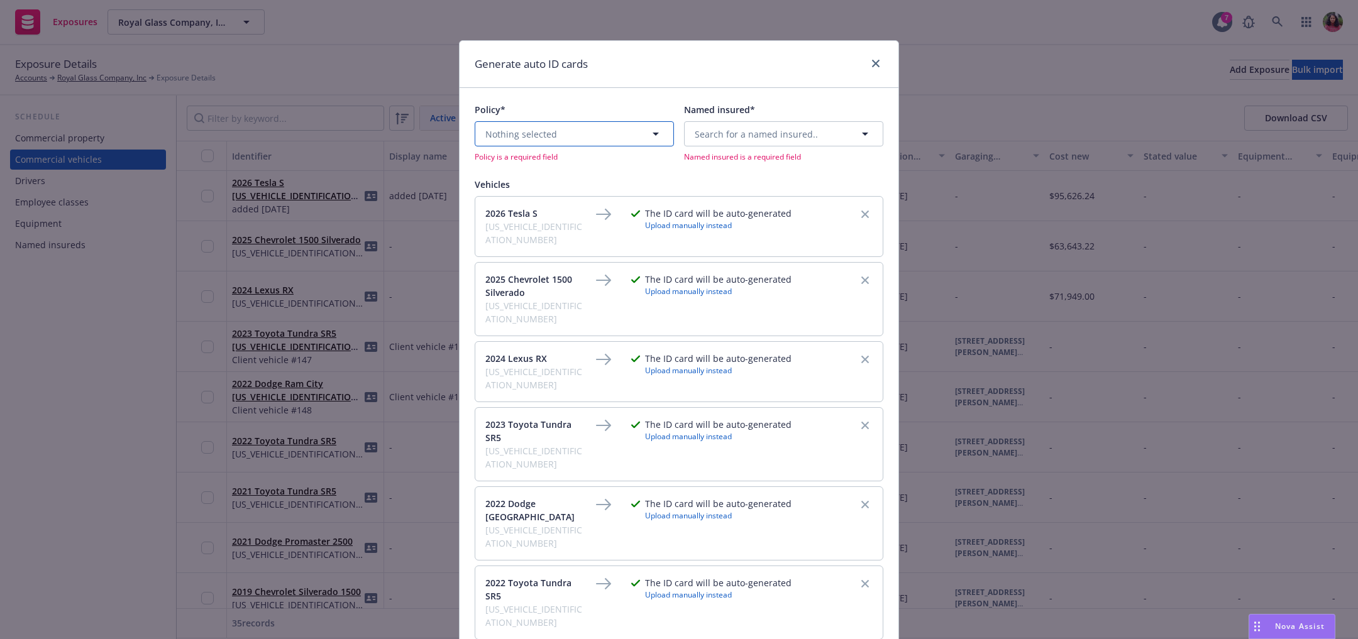
click at [561, 127] on button "Nothing selected" at bounding box center [574, 133] width 199 height 25
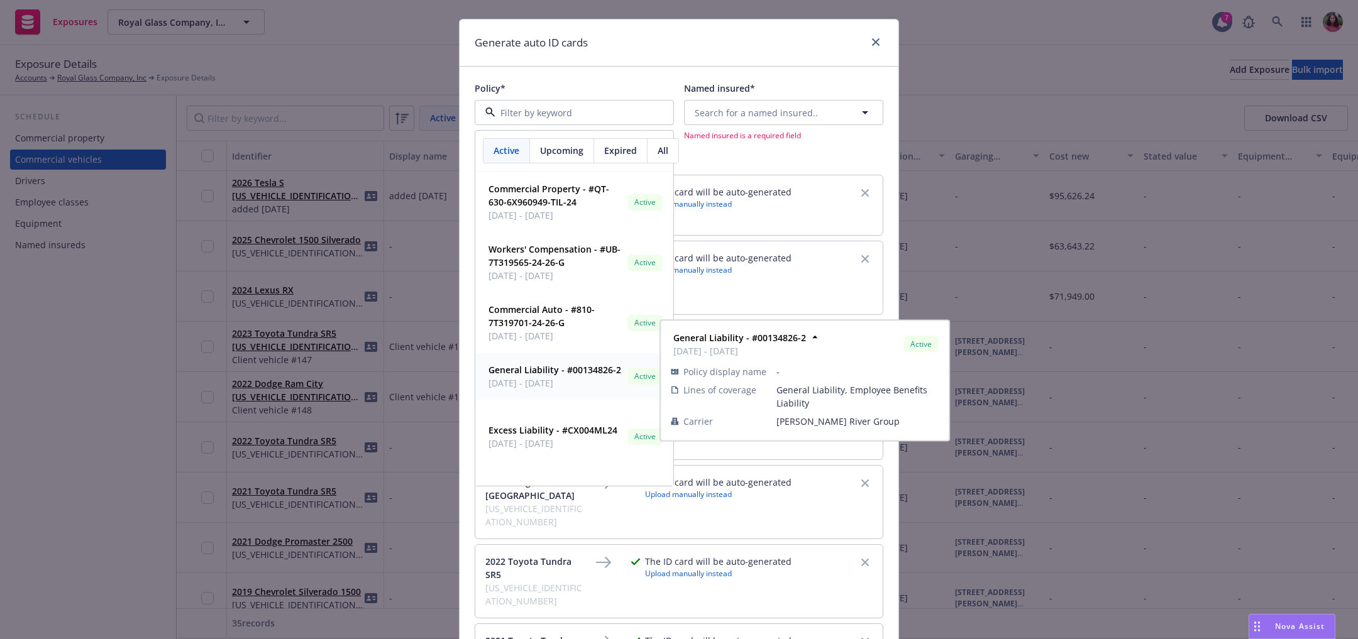
scroll to position [169, 0]
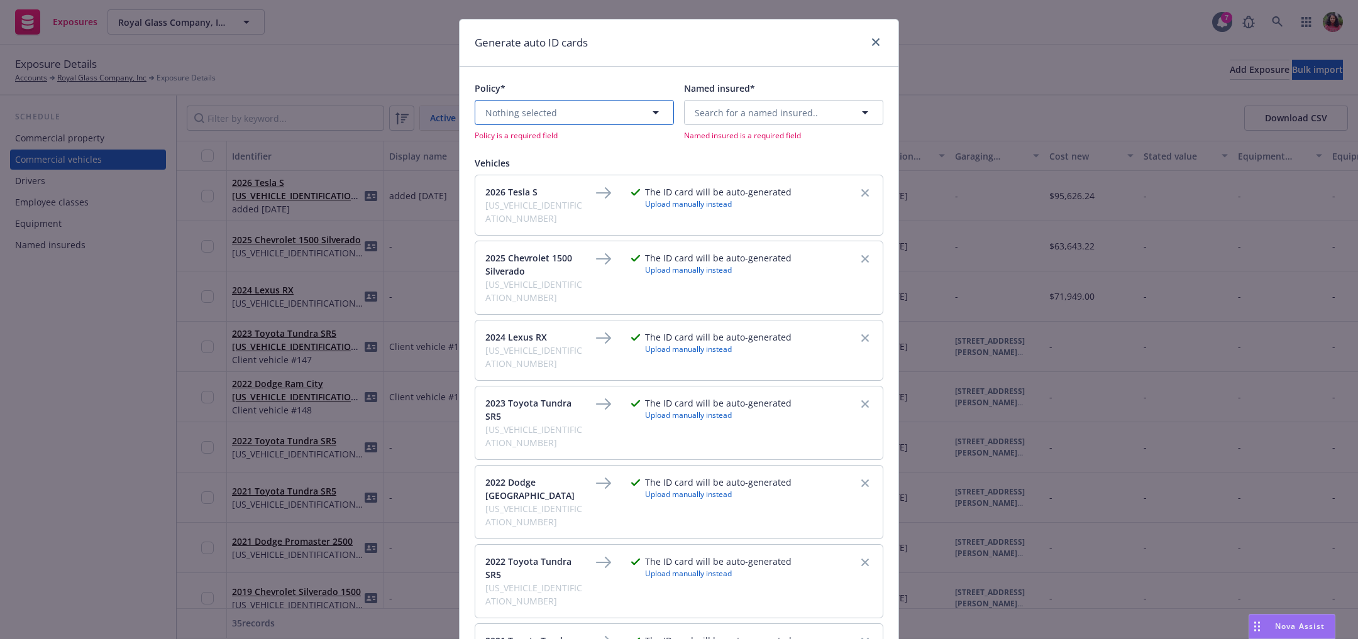
click at [595, 106] on button "Nothing selected" at bounding box center [574, 112] width 199 height 25
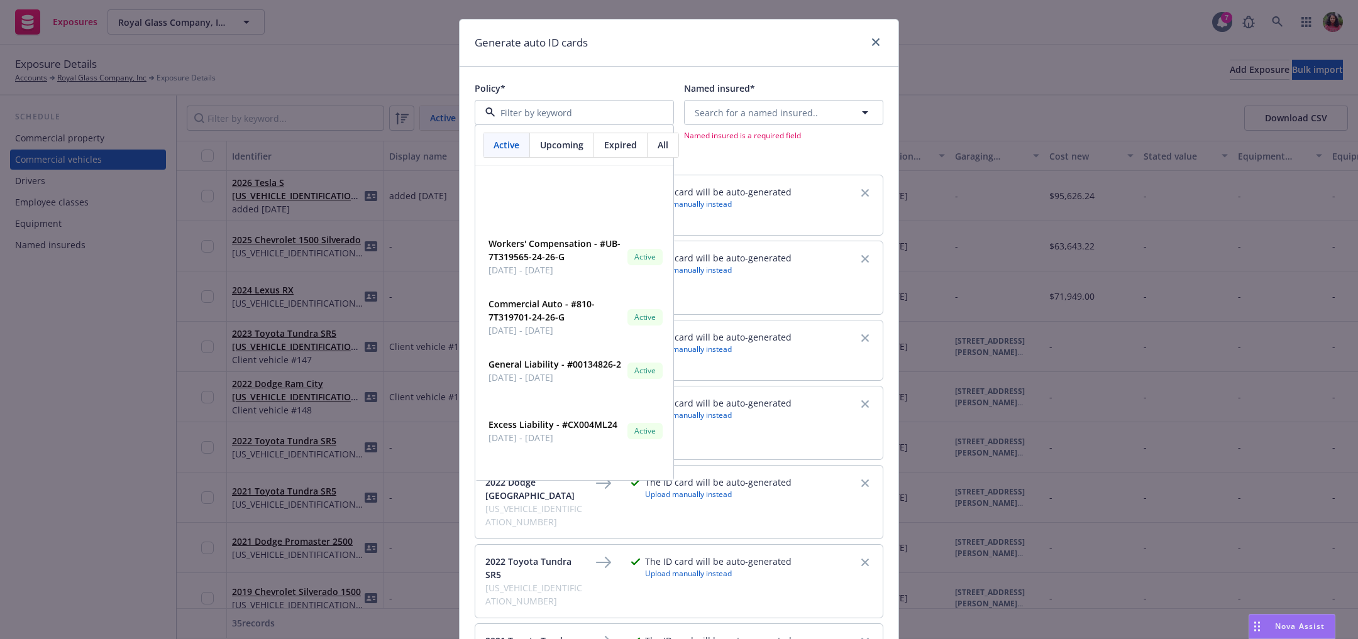
scroll to position [168, 0]
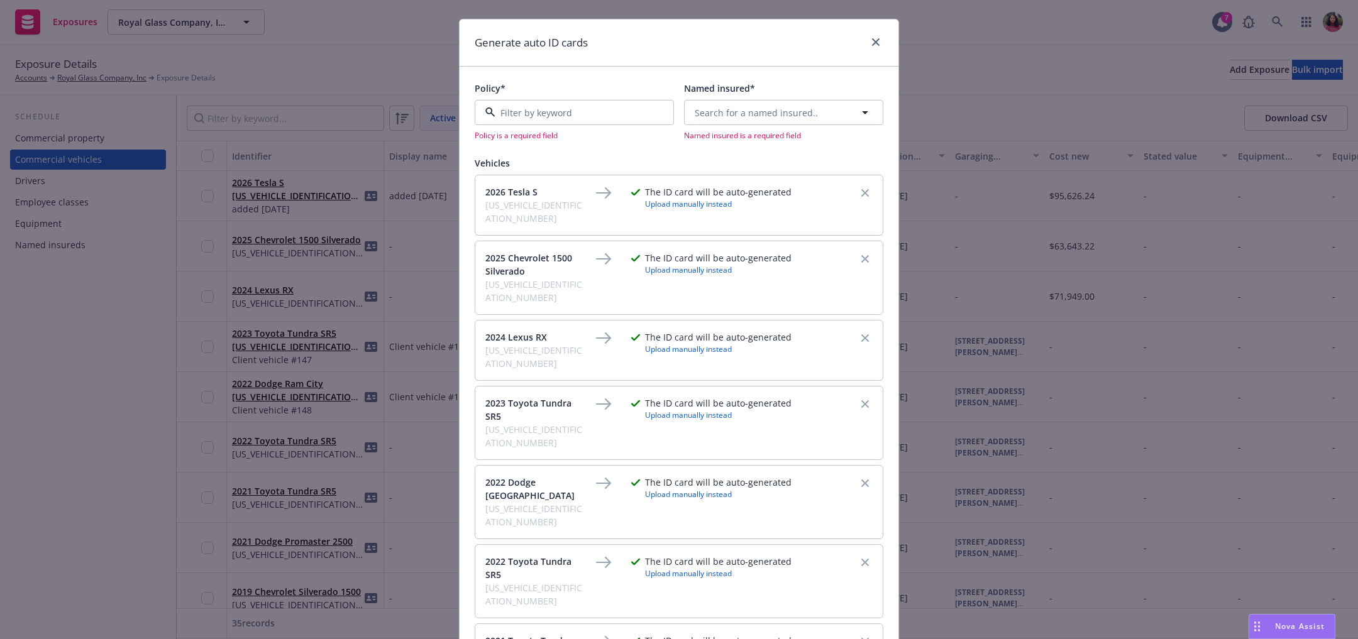
click at [543, 158] on div "Upcoming" at bounding box center [562, 151] width 64 height 24
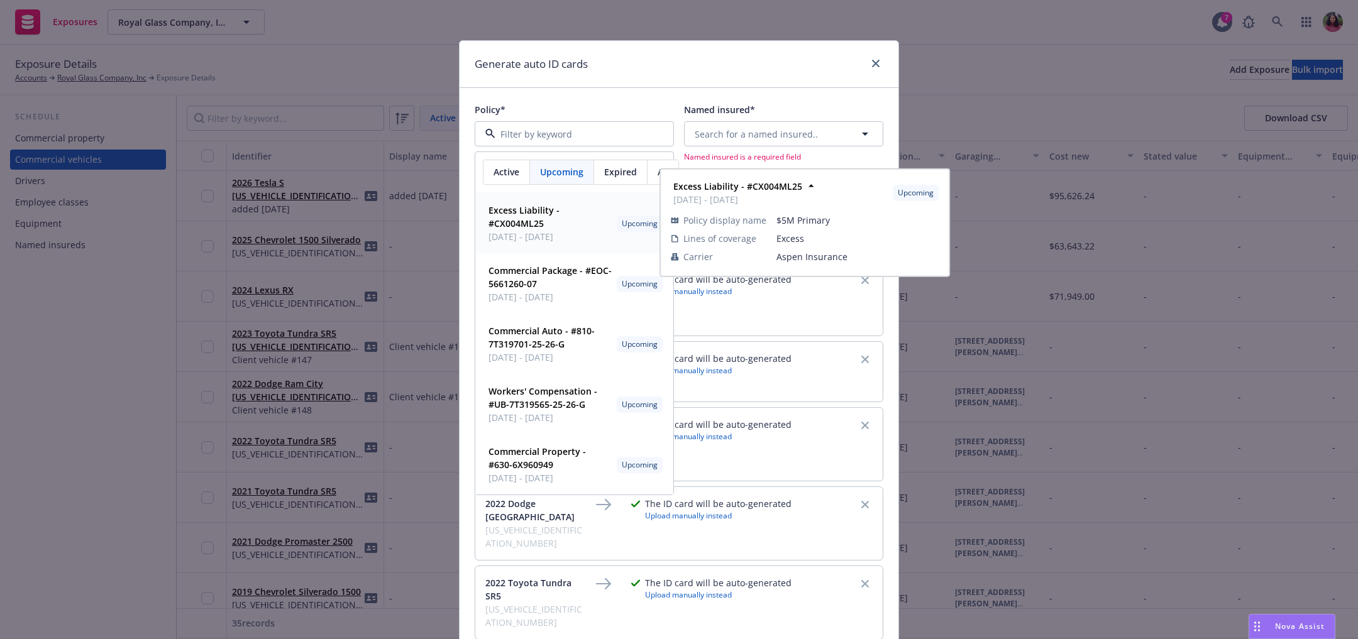
scroll to position [0, 0]
click at [502, 165] on span "Active" at bounding box center [507, 171] width 26 height 13
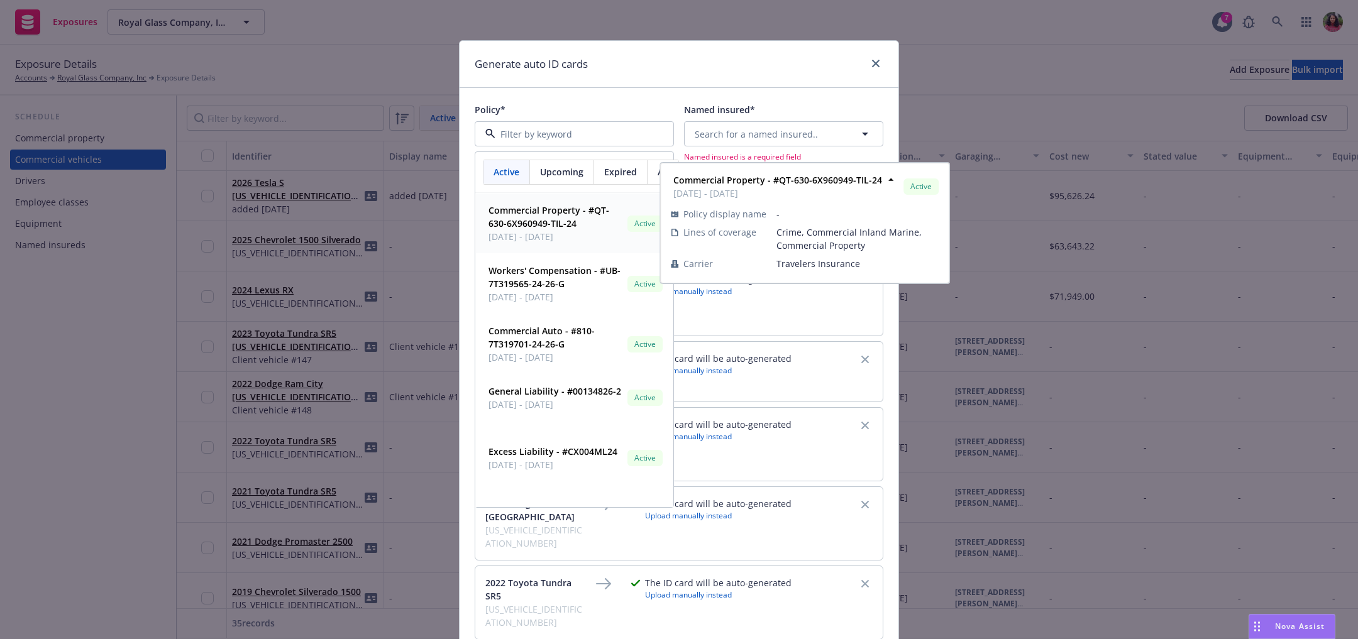
click at [547, 175] on span "Upcoming" at bounding box center [561, 171] width 43 height 13
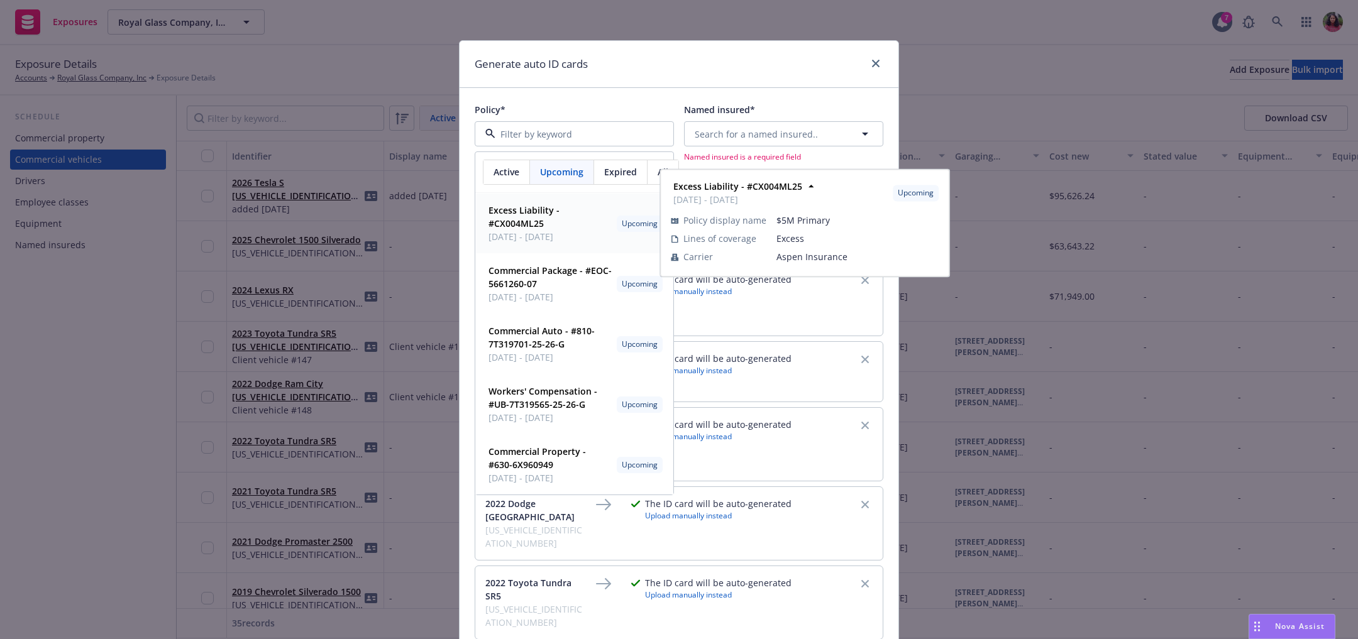
click at [624, 166] on span "Expired" at bounding box center [620, 171] width 33 height 13
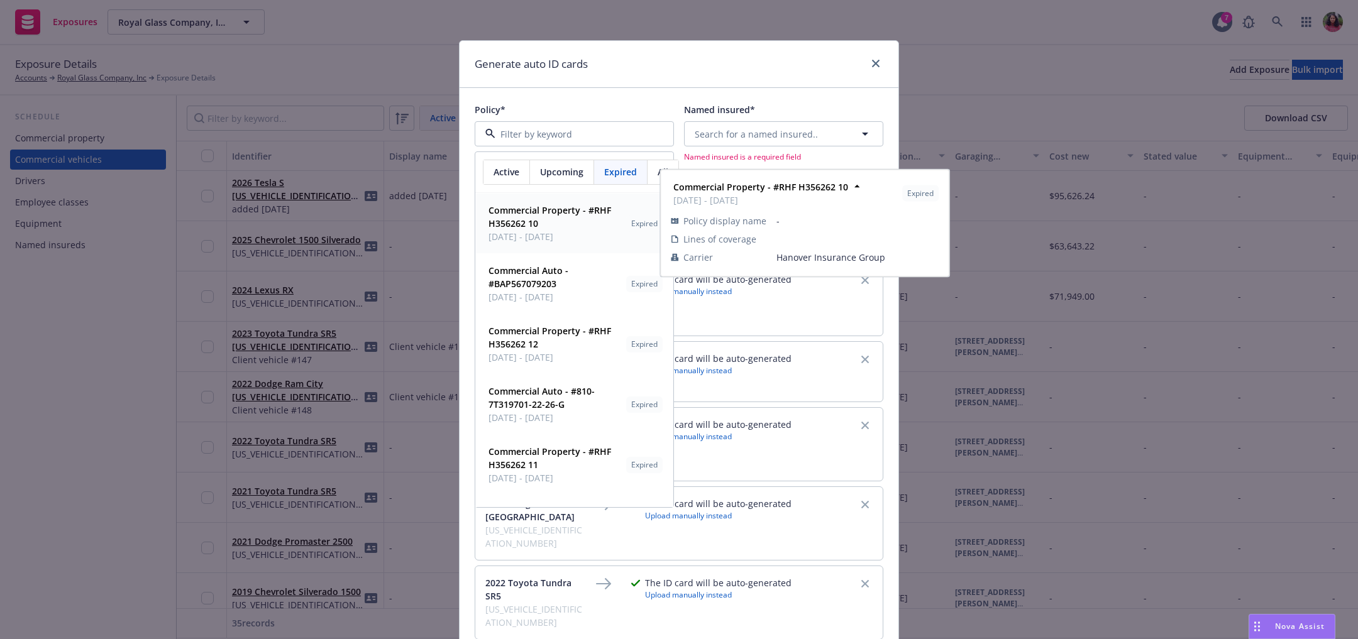
click at [658, 177] on span "All" at bounding box center [663, 171] width 11 height 13
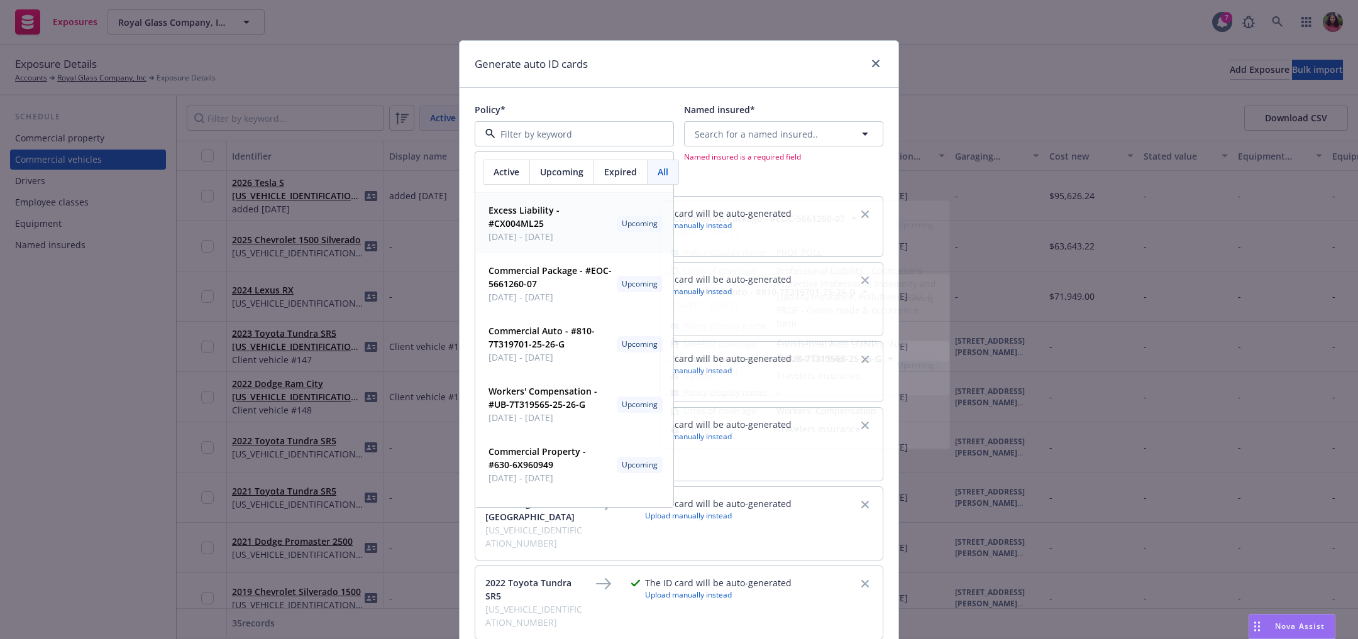
scroll to position [3, 0]
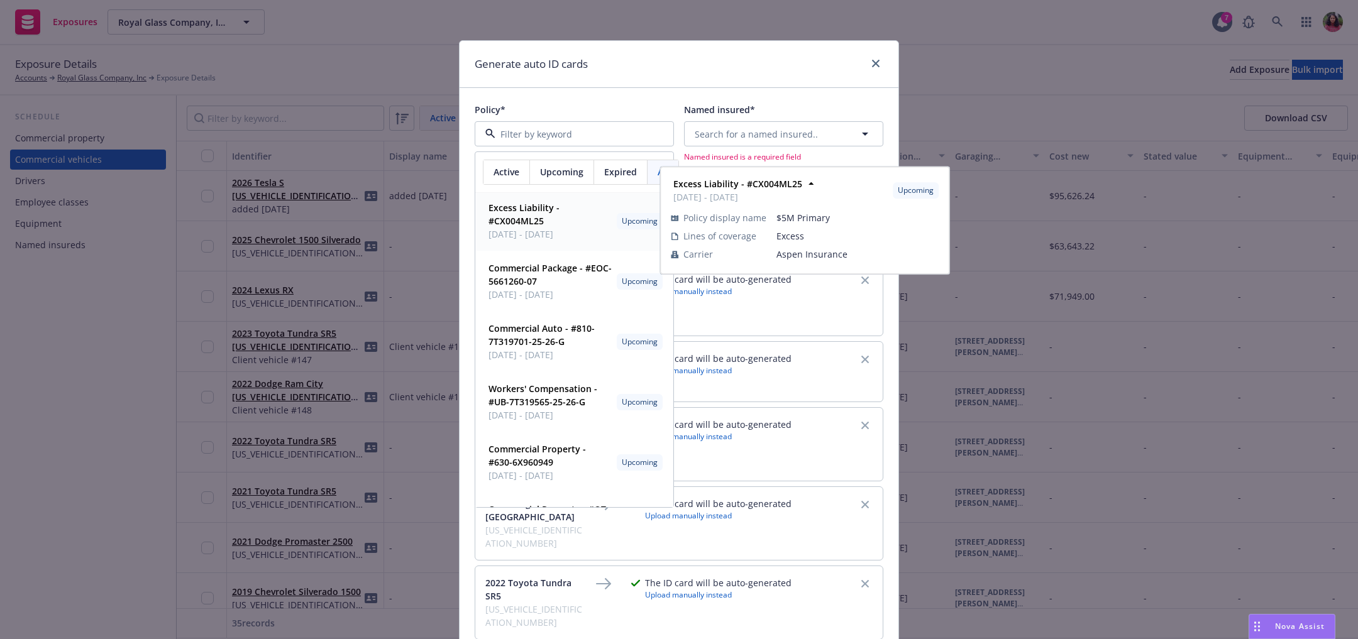
click at [619, 174] on span "Expired" at bounding box center [620, 171] width 33 height 13
click at [561, 169] on span "Upcoming" at bounding box center [561, 171] width 43 height 13
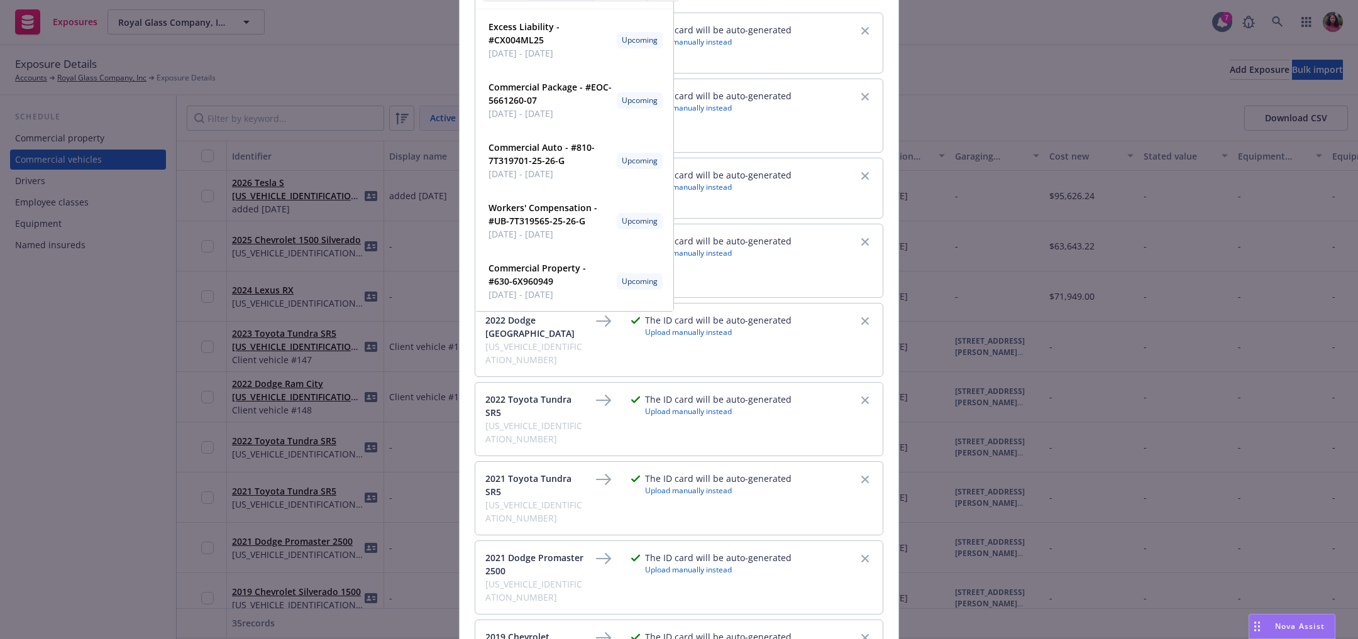
scroll to position [0, 0]
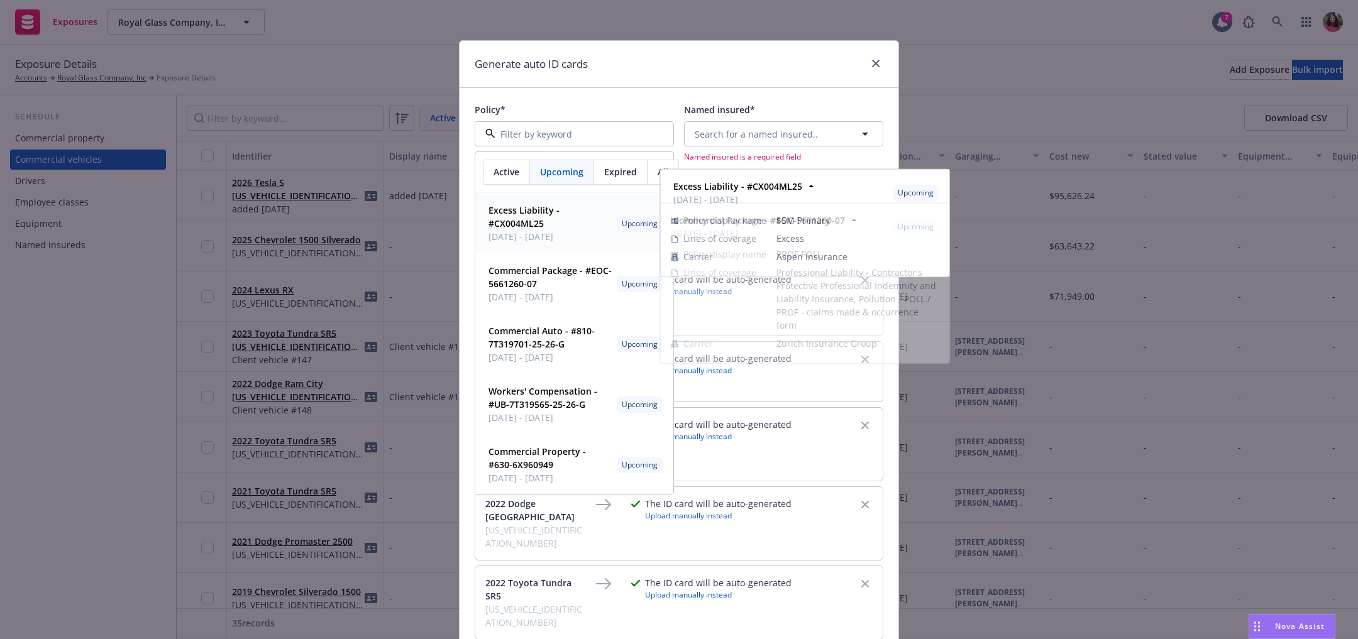
click at [495, 170] on span "Active" at bounding box center [507, 171] width 26 height 13
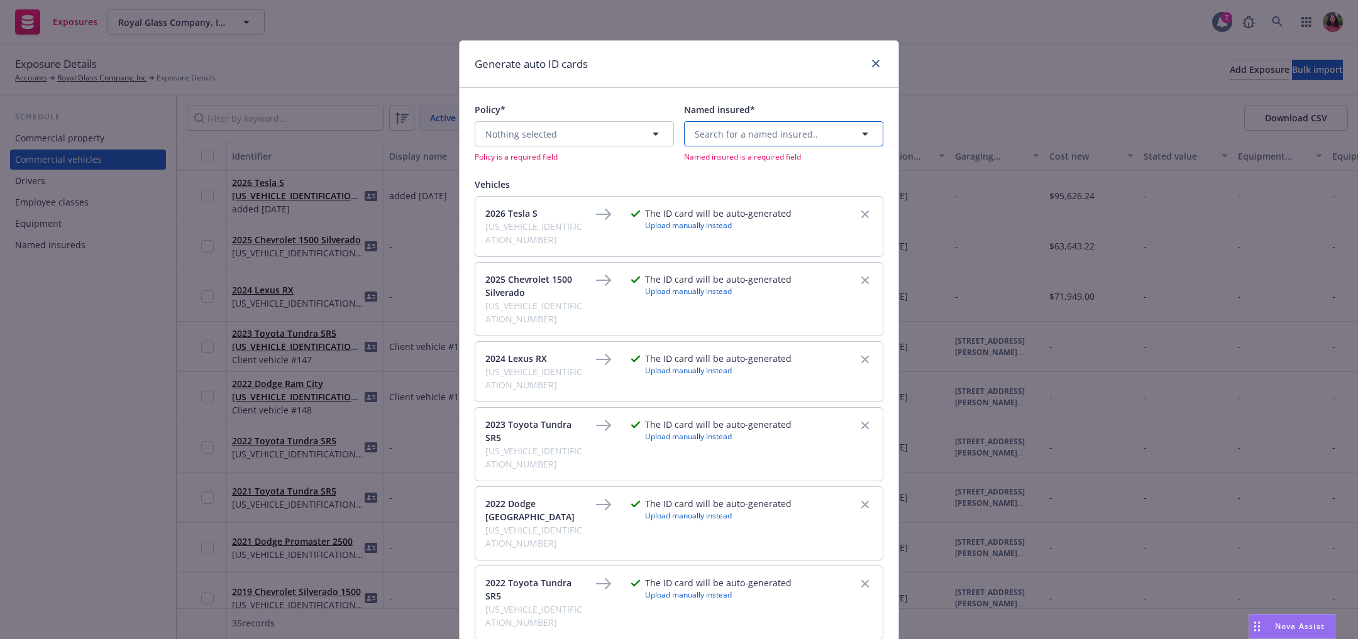
click at [737, 128] on span "Search for a named insured.." at bounding box center [756, 134] width 123 height 13
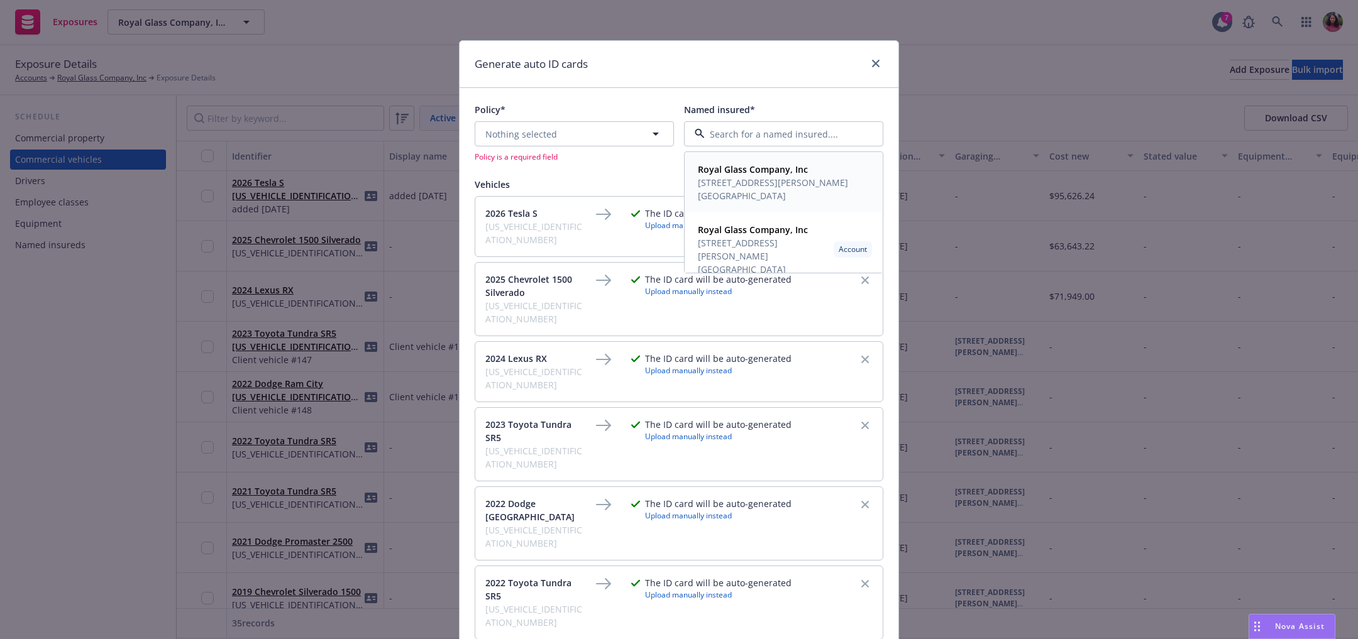
click at [737, 187] on span "3200 De La Cruz Blvd. Santa Clara, CA 95054" at bounding box center [782, 189] width 169 height 26
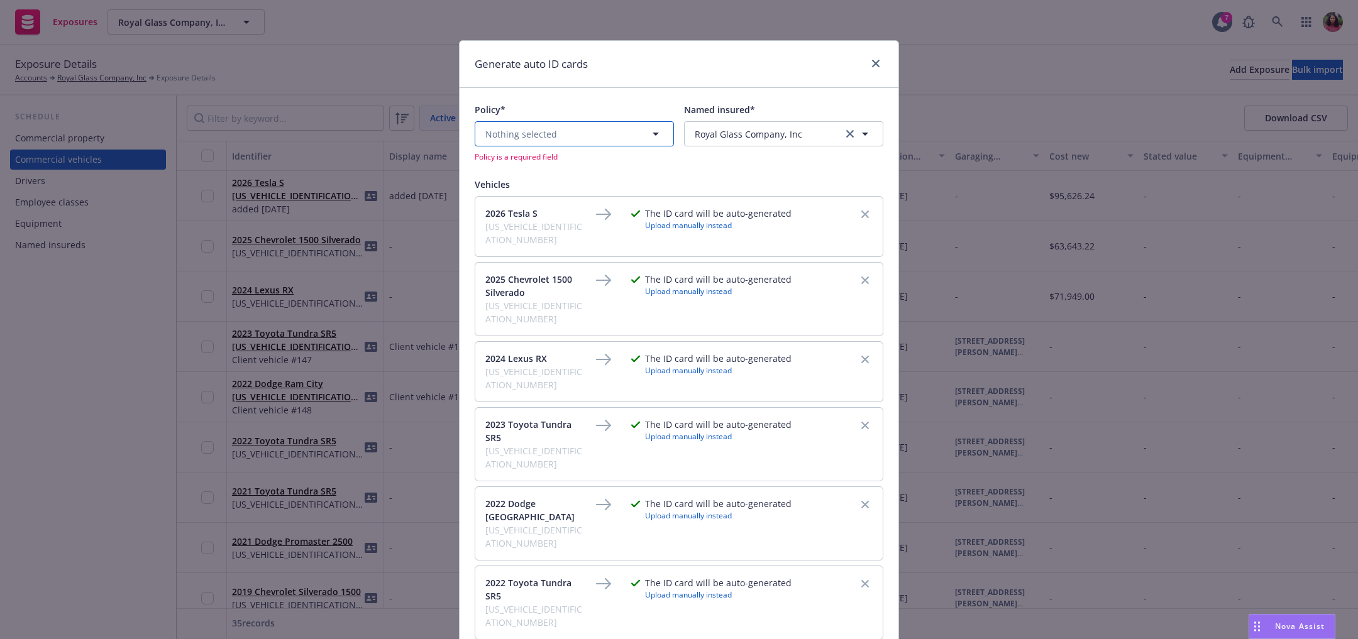
click at [555, 140] on button "Nothing selected" at bounding box center [574, 133] width 199 height 25
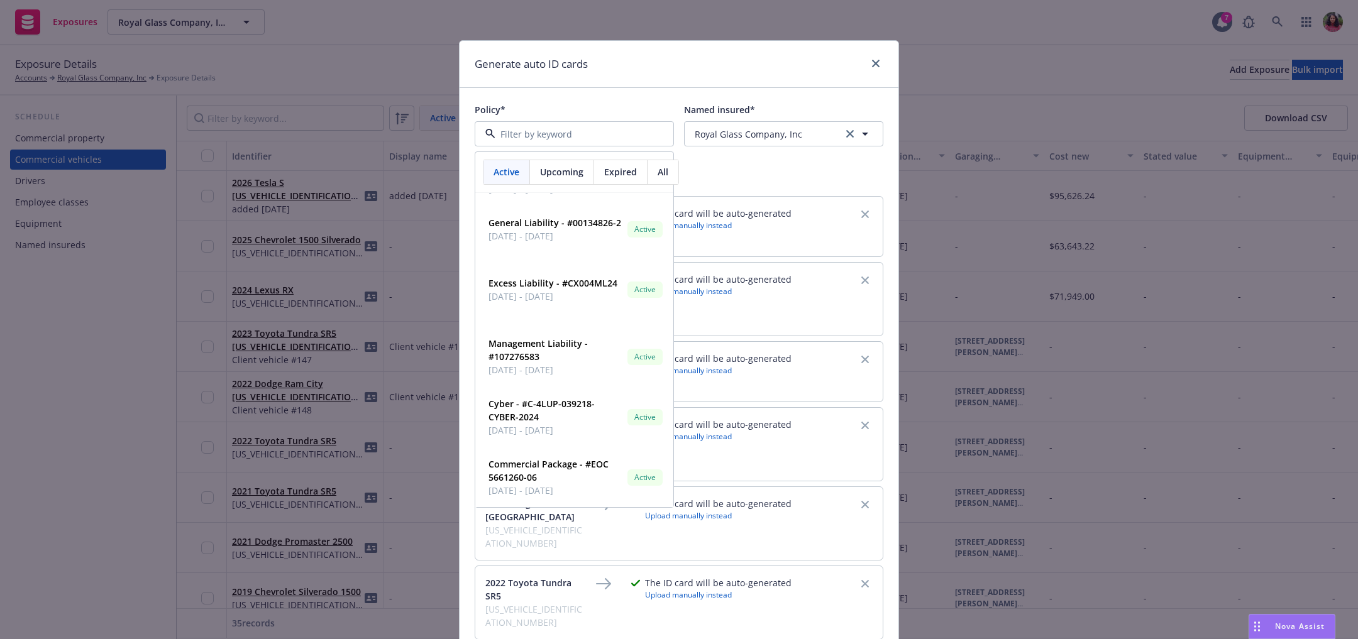
scroll to position [15, 0]
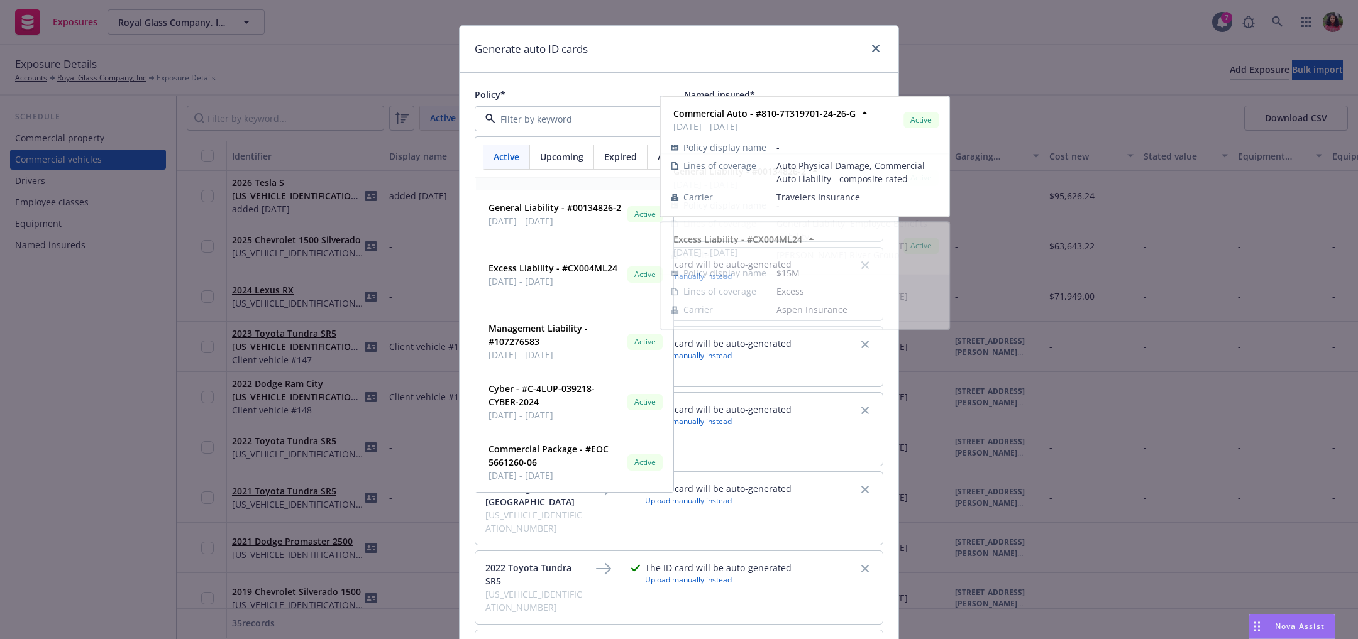
click at [551, 154] on span "Upcoming" at bounding box center [561, 156] width 43 height 13
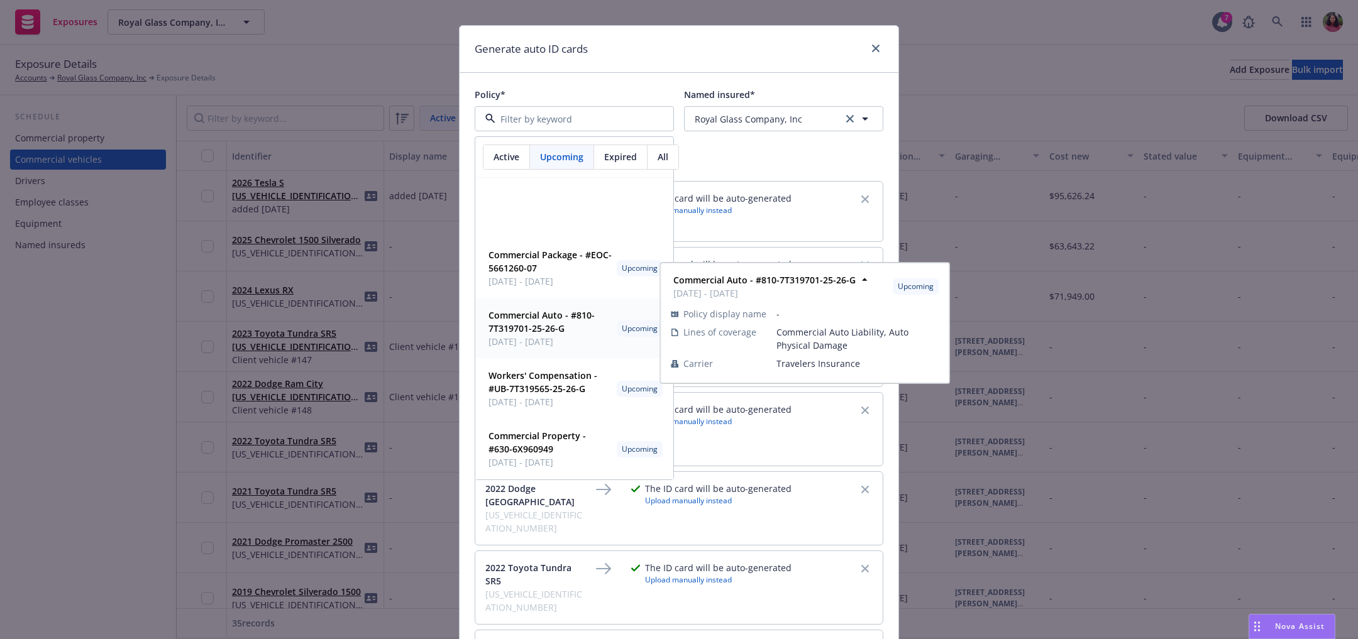
scroll to position [0, 0]
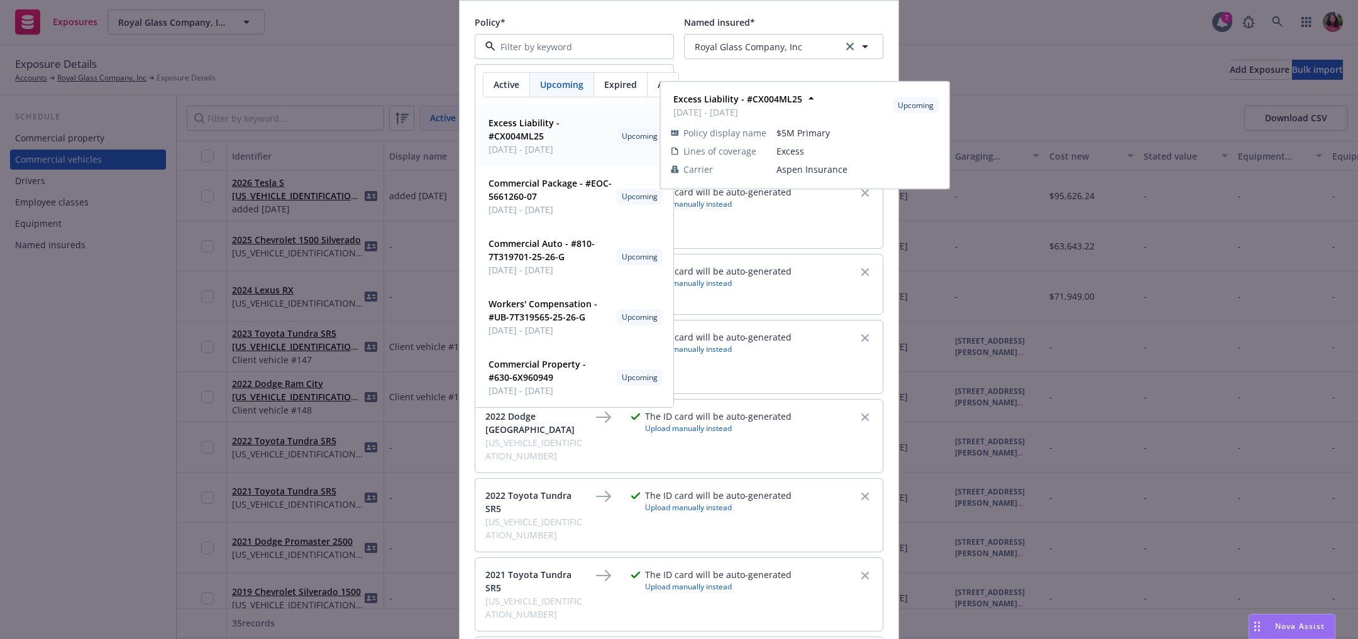
click at [607, 82] on span "Expired" at bounding box center [620, 84] width 33 height 13
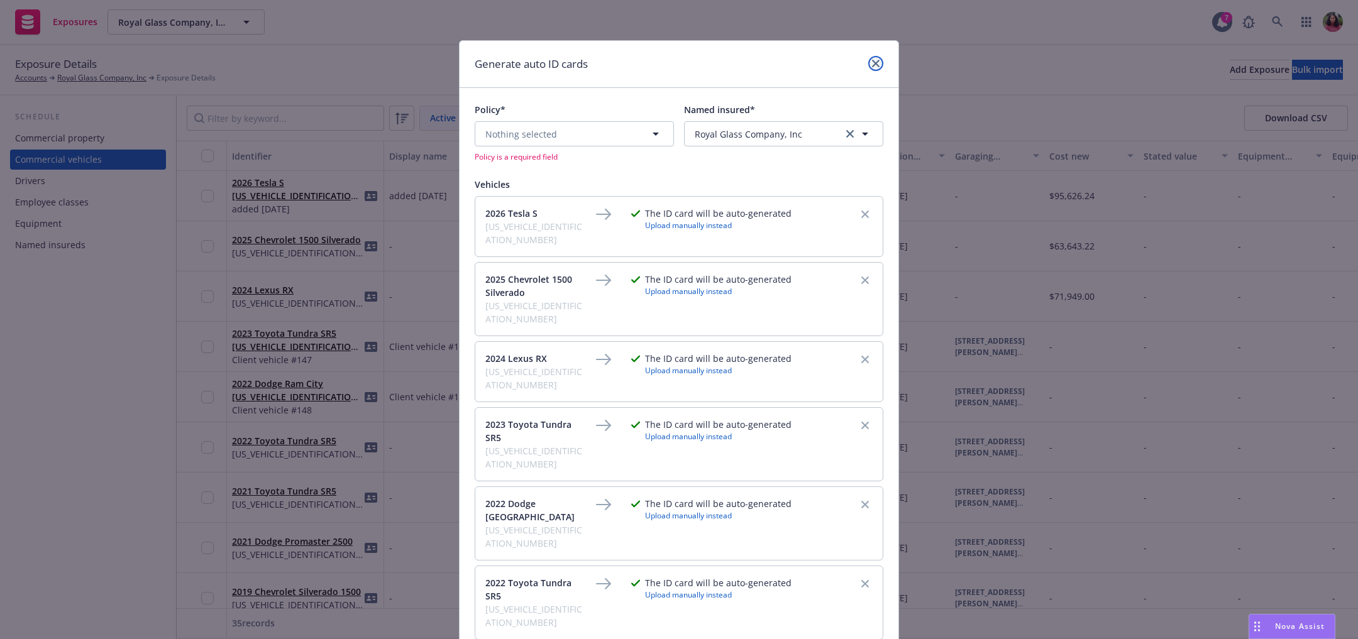
click at [868, 58] on link "close" at bounding box center [875, 63] width 15 height 15
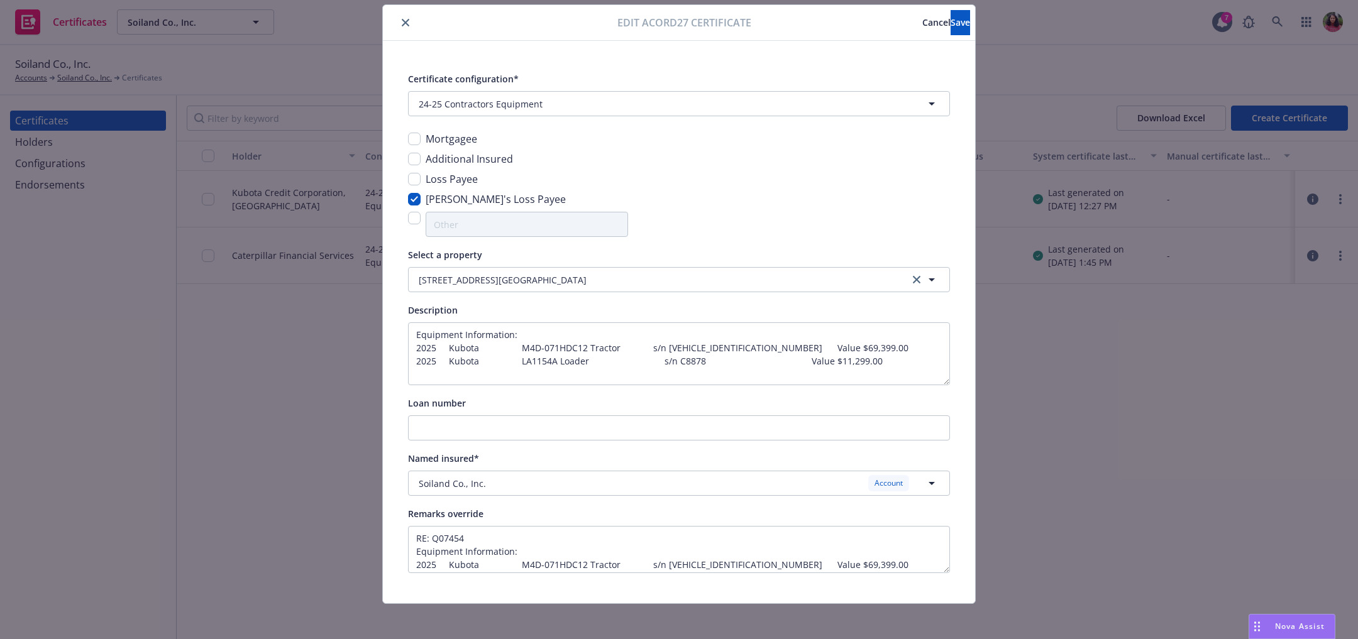
scroll to position [40, 0]
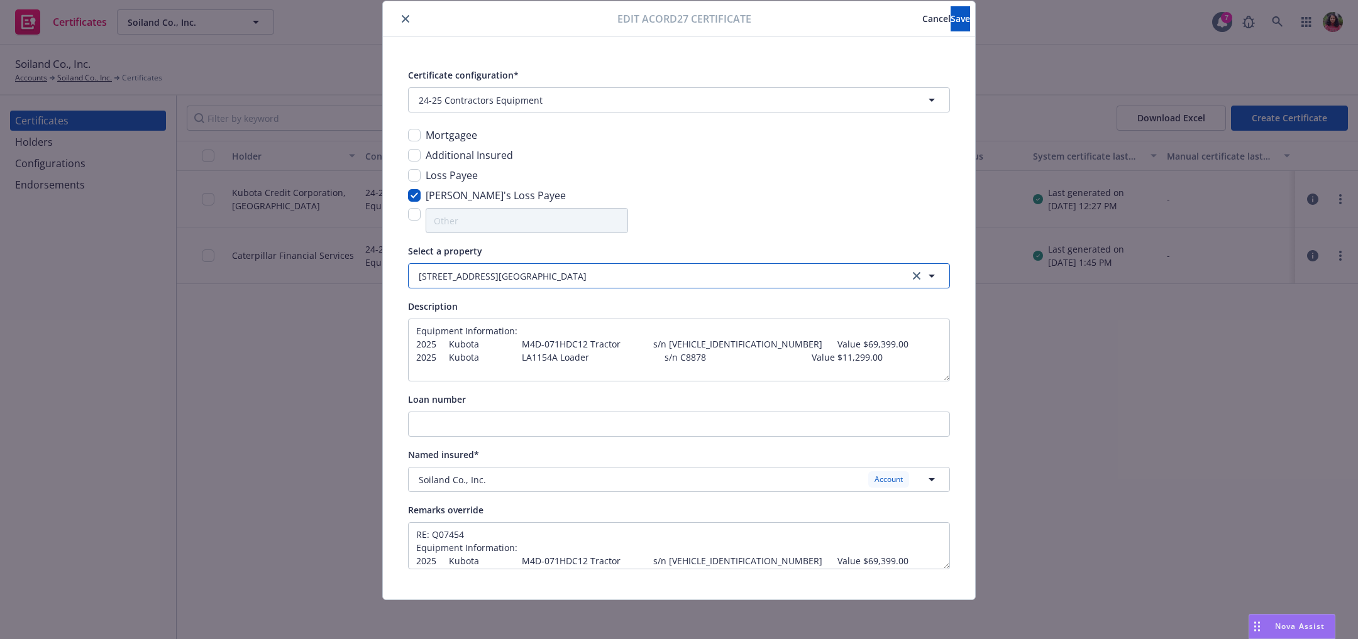
click at [638, 275] on button "7171 Stony Point Rd Cotati, CA 94931 Rock quarry" at bounding box center [679, 275] width 542 height 25
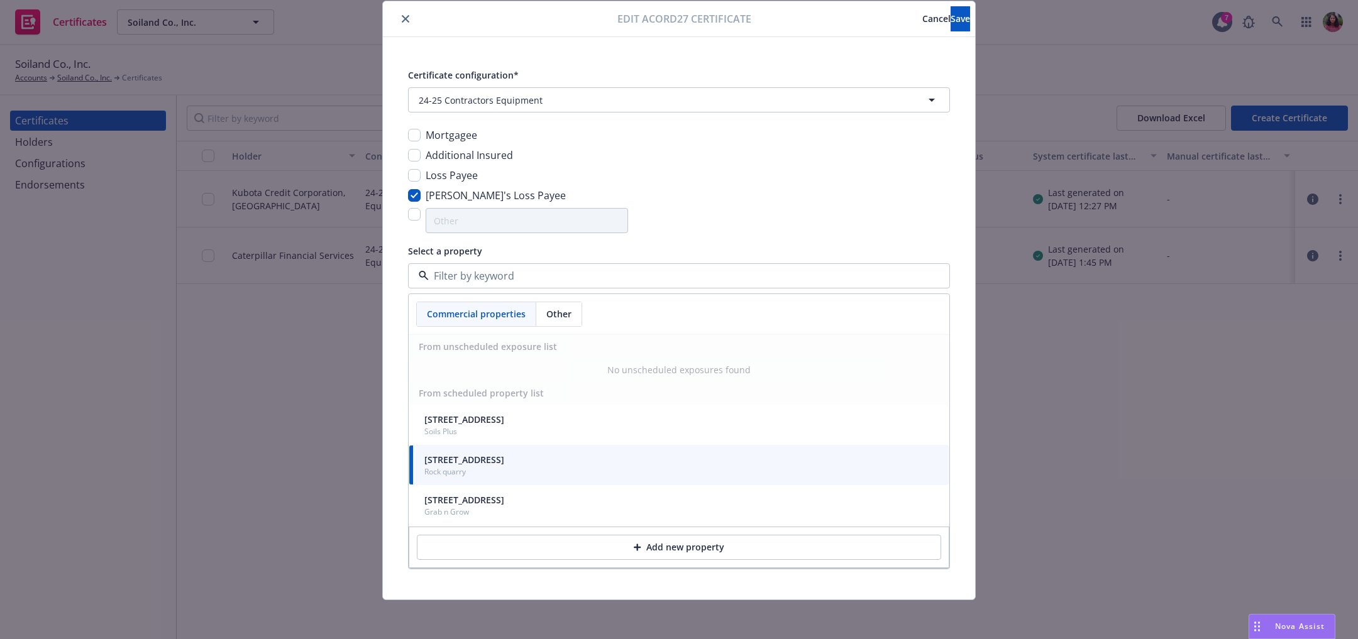
click at [682, 204] on div "Mortgagee Additional Insured Loss Payee Lender's Loss Payee" at bounding box center [679, 181] width 542 height 106
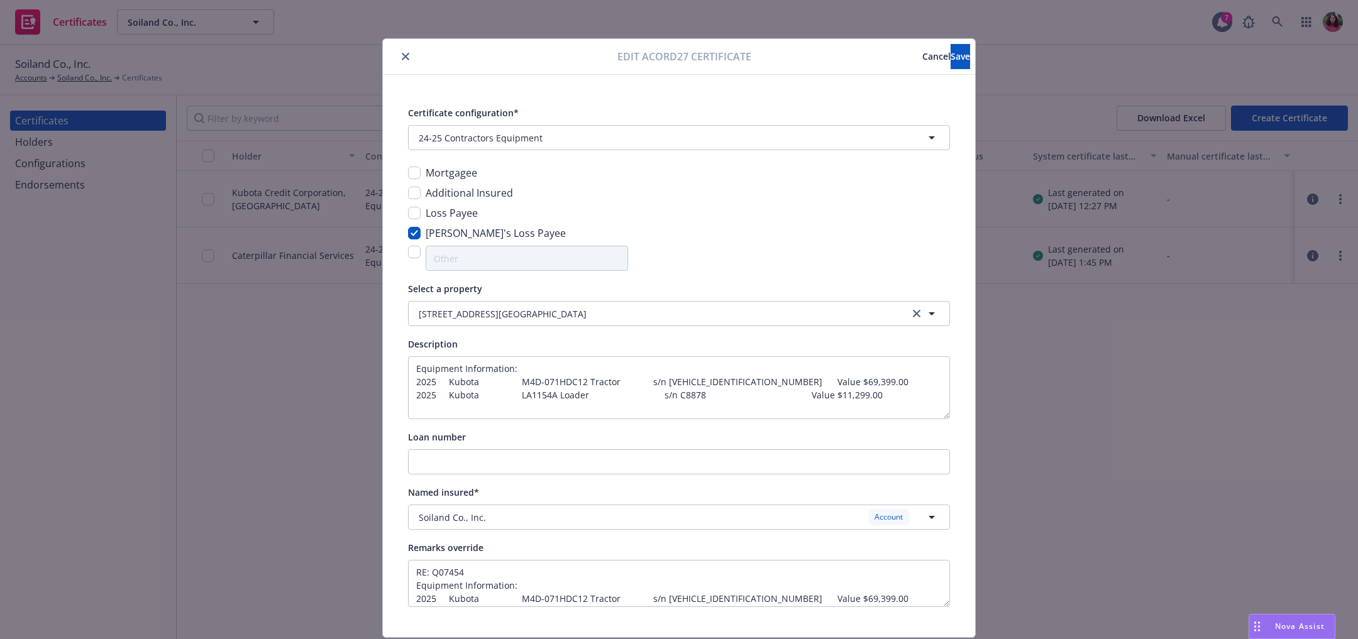
scroll to position [0, 0]
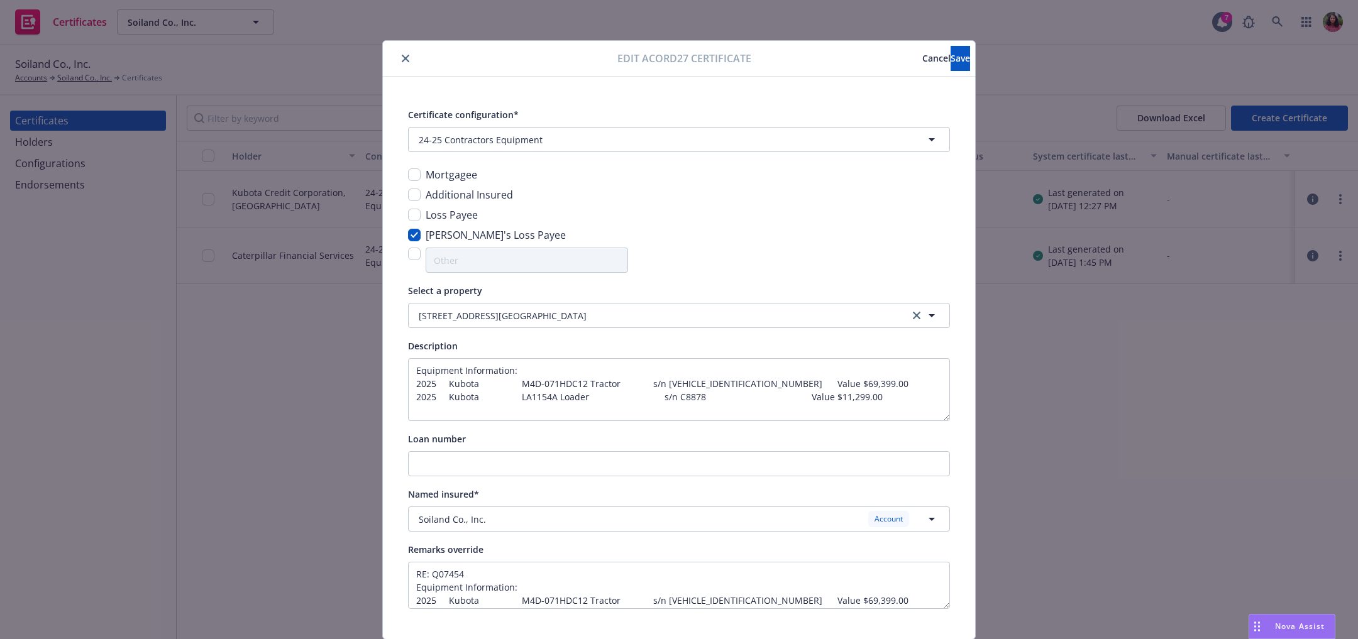
click at [922, 59] on span "Cancel" at bounding box center [936, 58] width 28 height 12
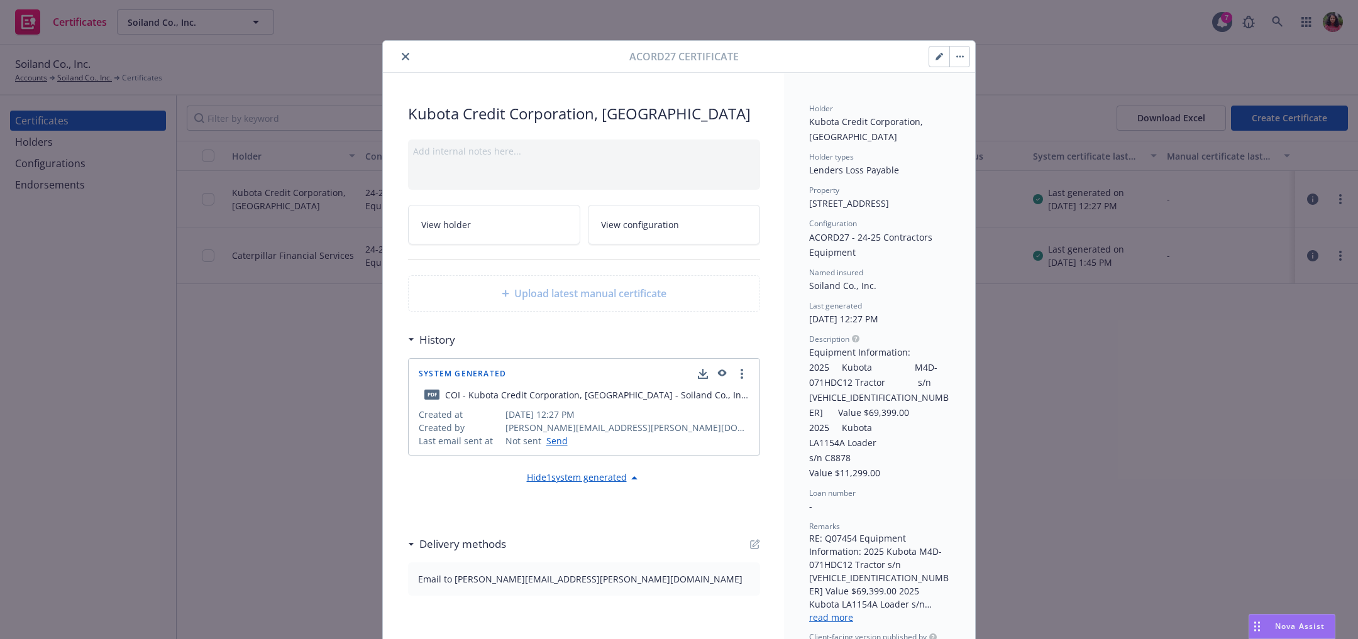
click at [929, 55] on button "button" at bounding box center [939, 57] width 20 height 20
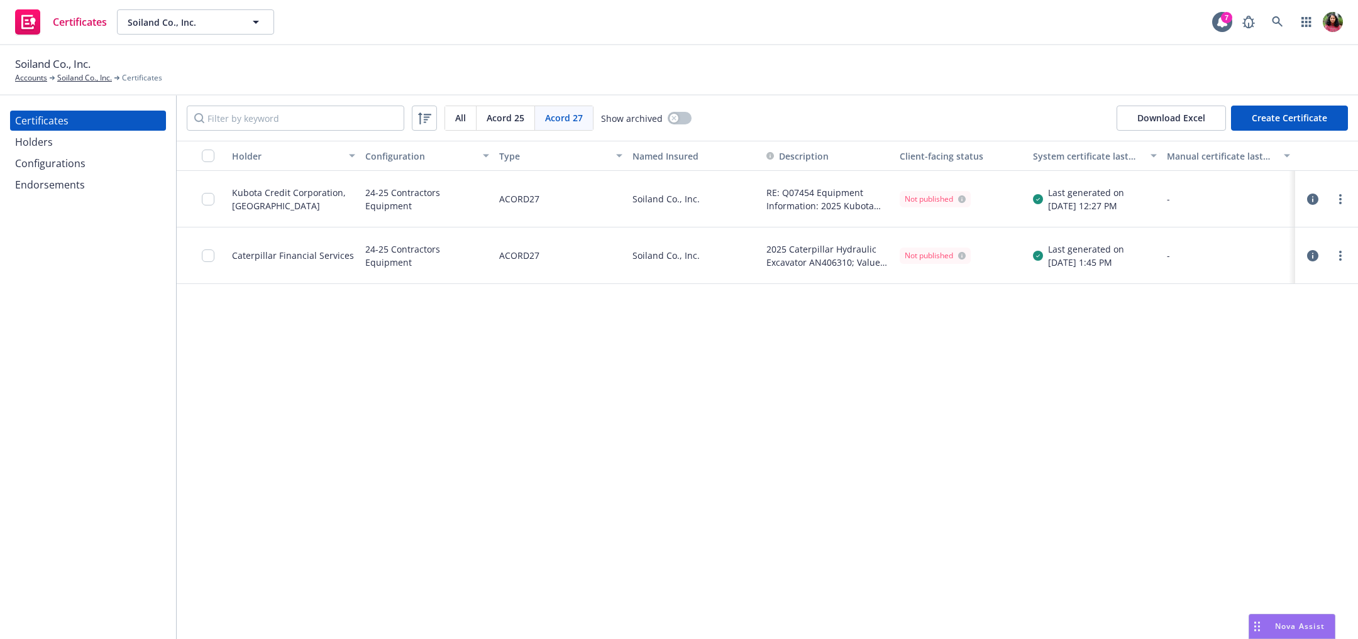
click at [103, 186] on div "Endorsements" at bounding box center [88, 185] width 146 height 20
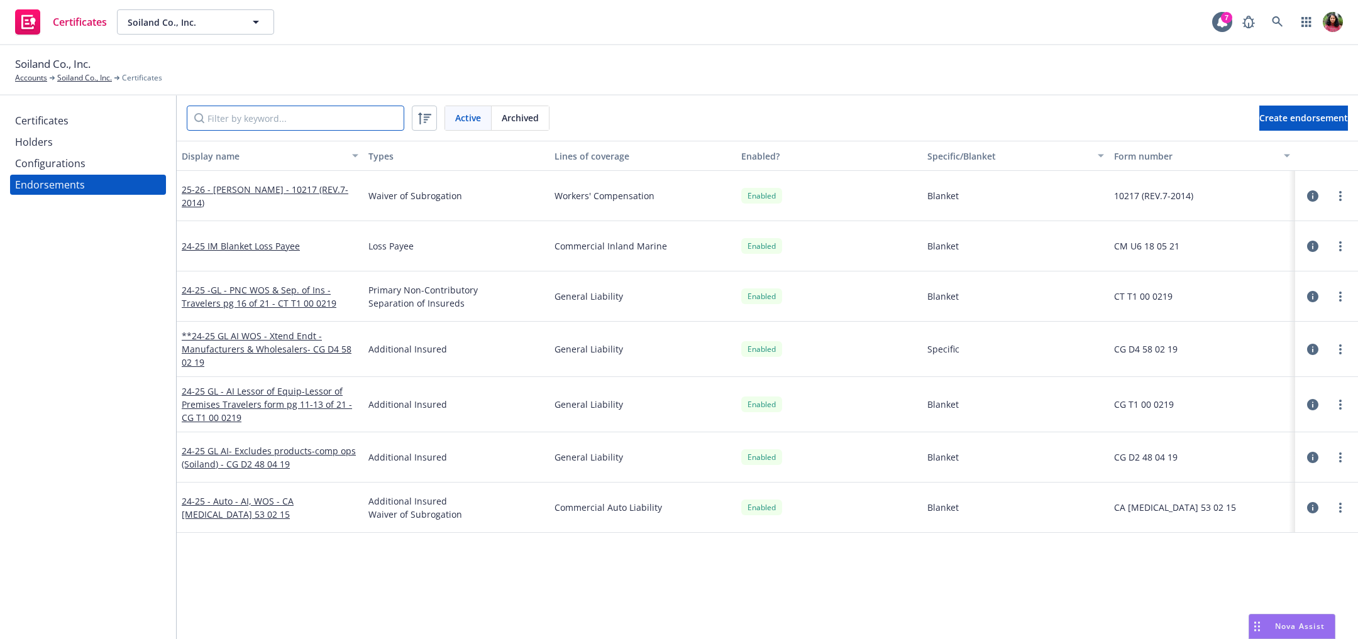
click at [282, 117] on input "Filter by keyword..." at bounding box center [296, 118] width 218 height 25
paste input "24-25 IM Blanket Loss Payee"
type input "24-25 IM Blanket Loss Payee"
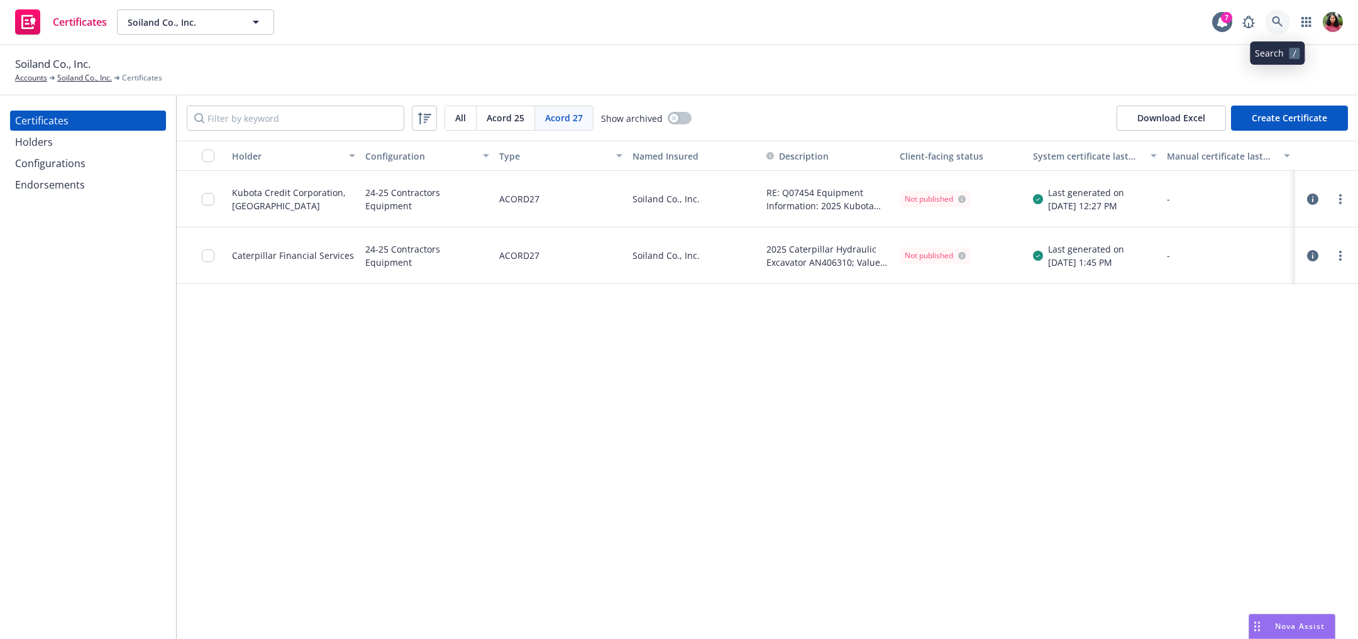
click at [1285, 23] on link at bounding box center [1277, 21] width 25 height 25
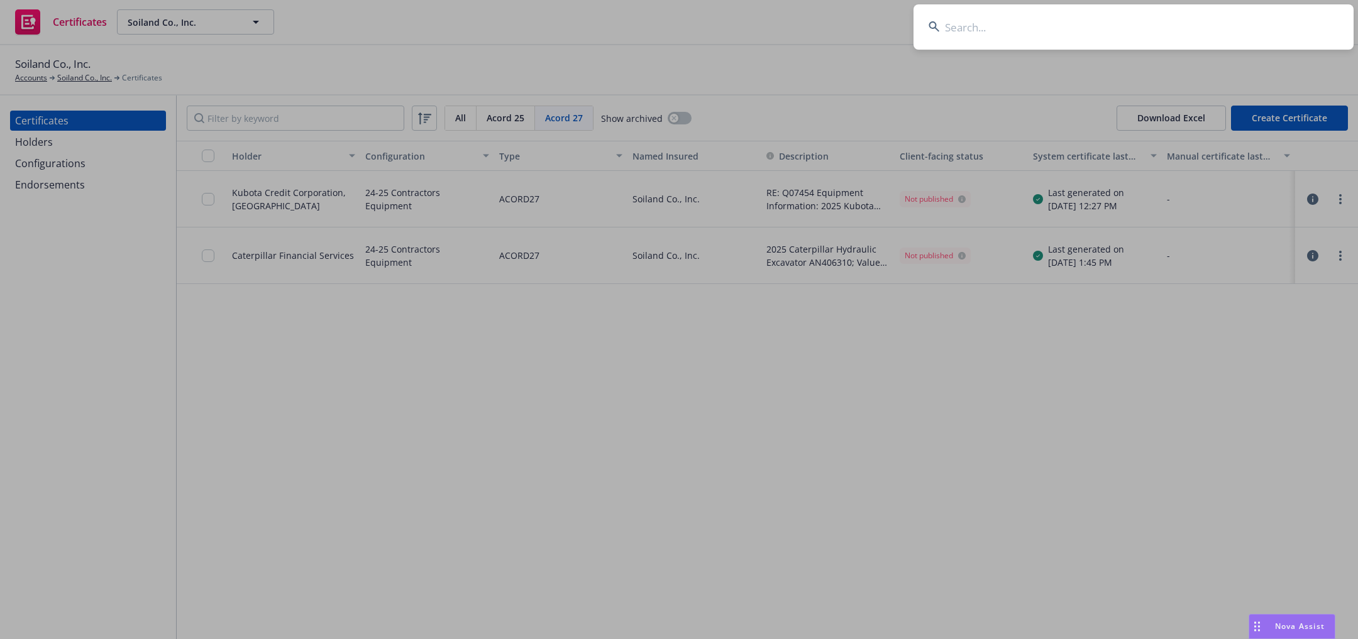
click at [1269, 30] on input at bounding box center [1134, 26] width 440 height 45
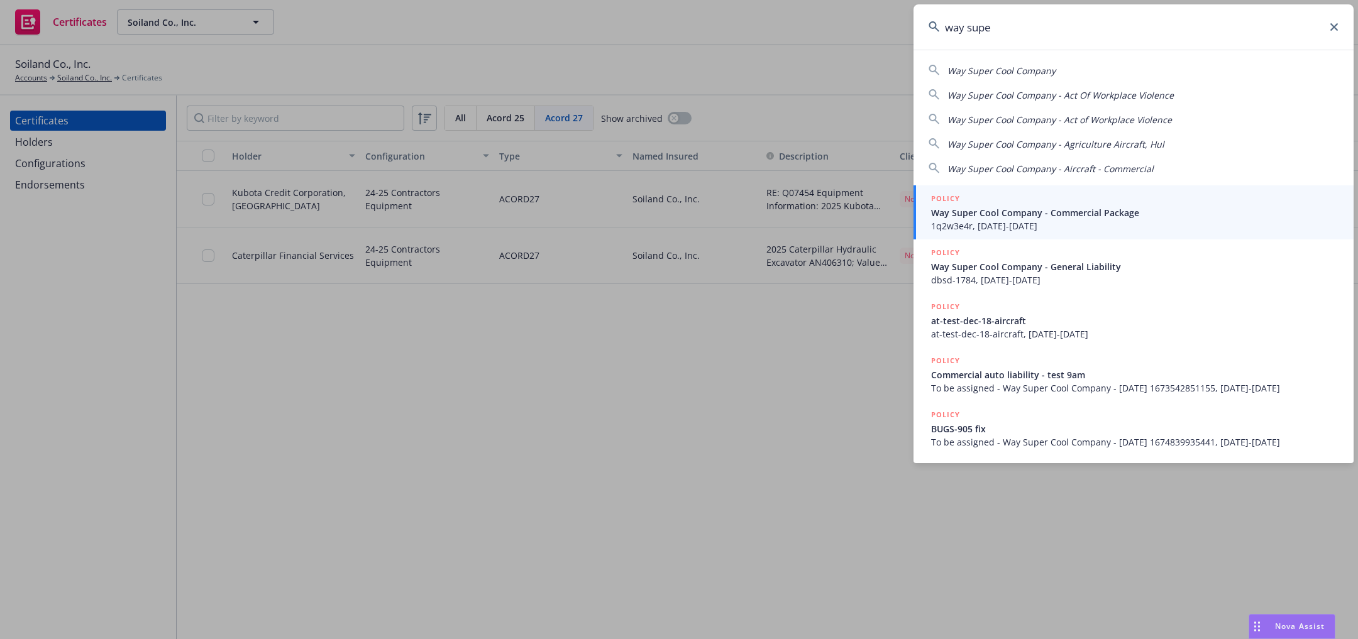
type input "way super"
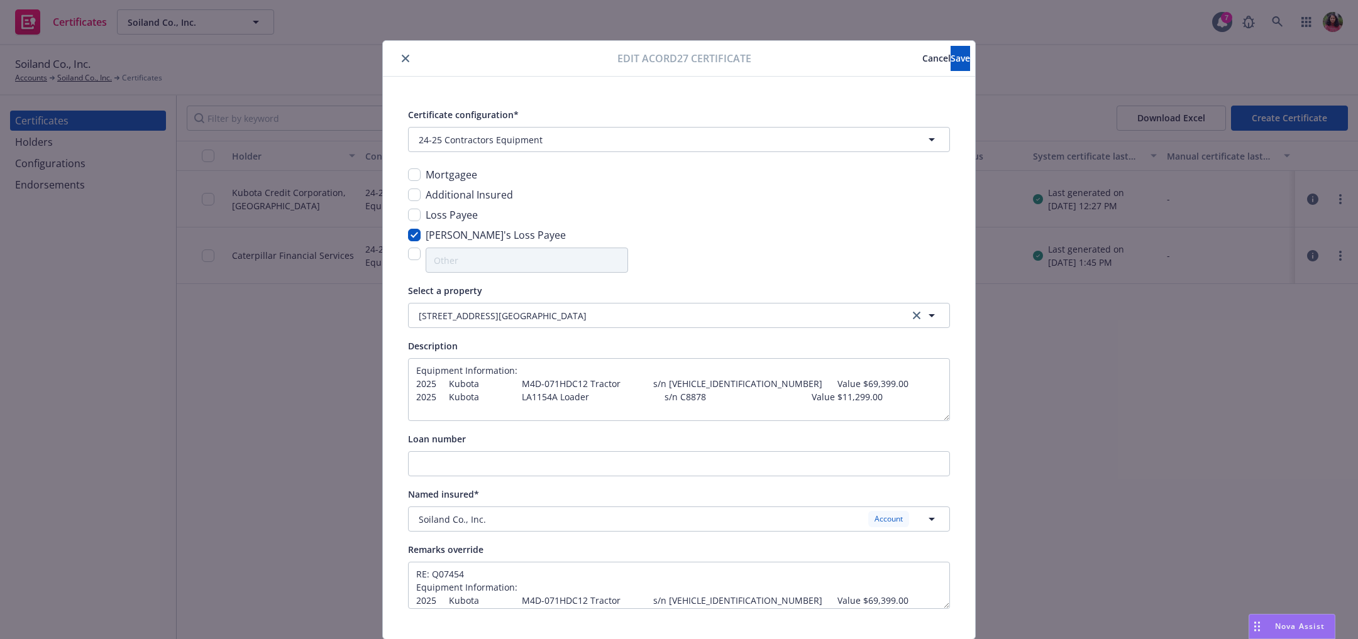
click at [922, 52] on span "Cancel" at bounding box center [936, 58] width 28 height 12
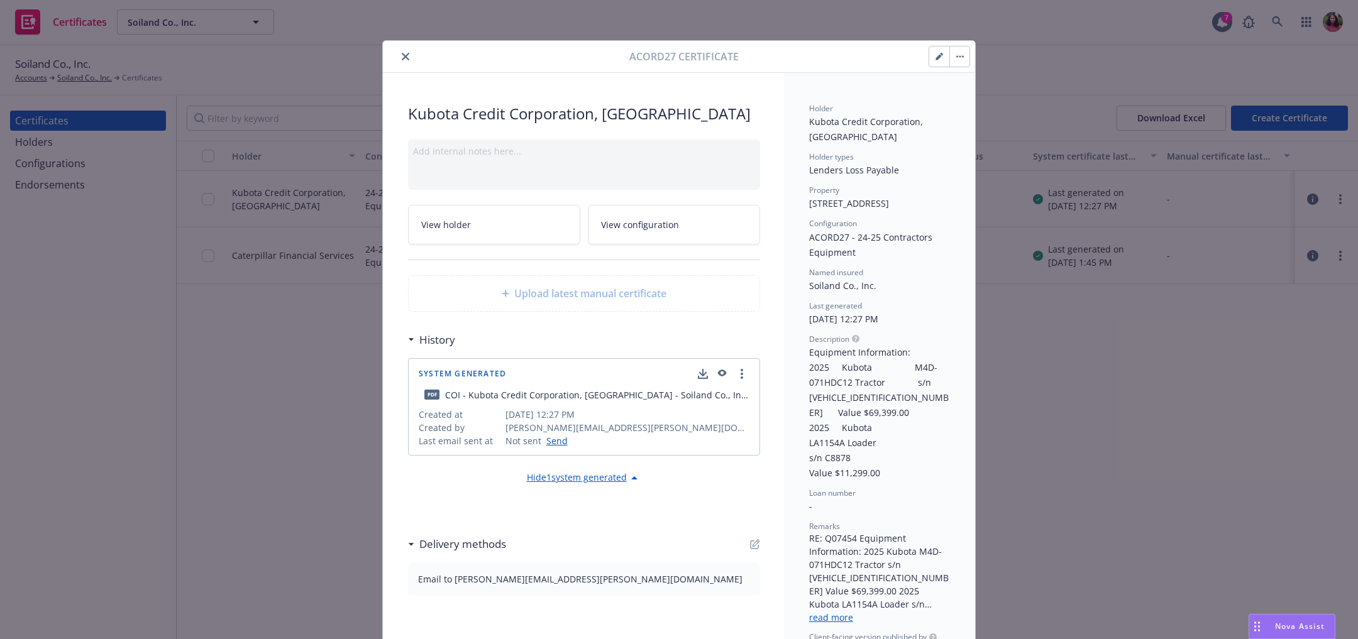
click at [398, 50] on button "close" at bounding box center [405, 56] width 15 height 15
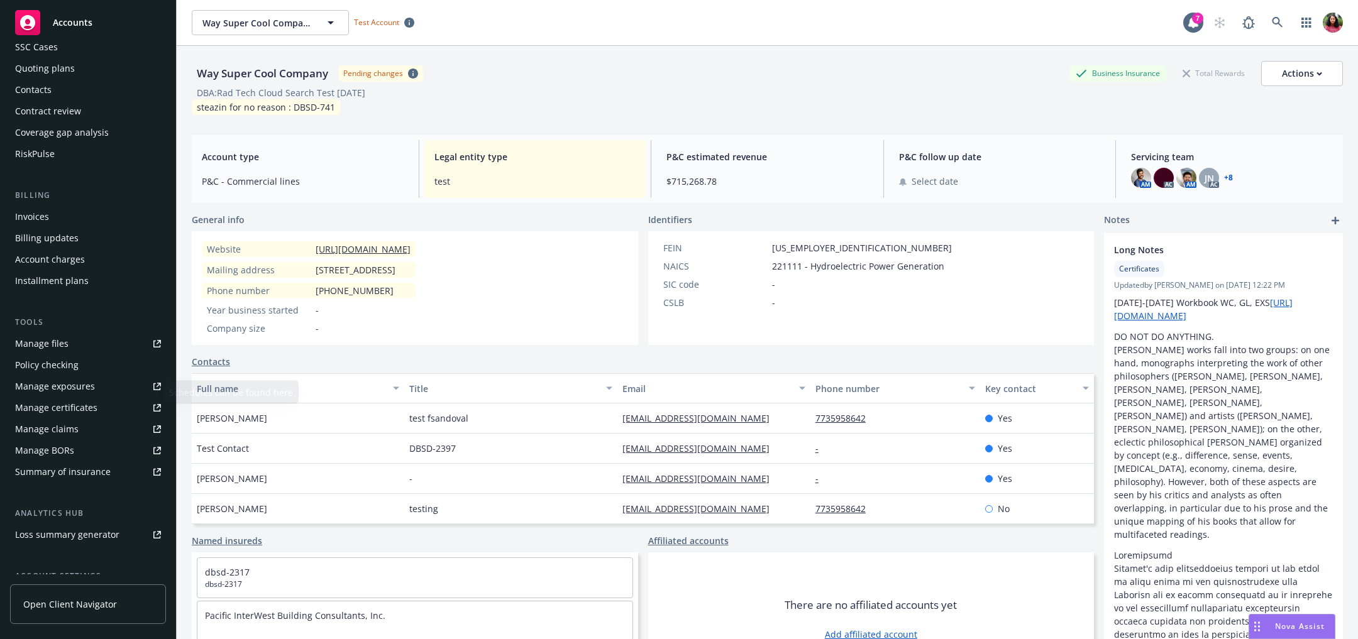
scroll to position [118, 0]
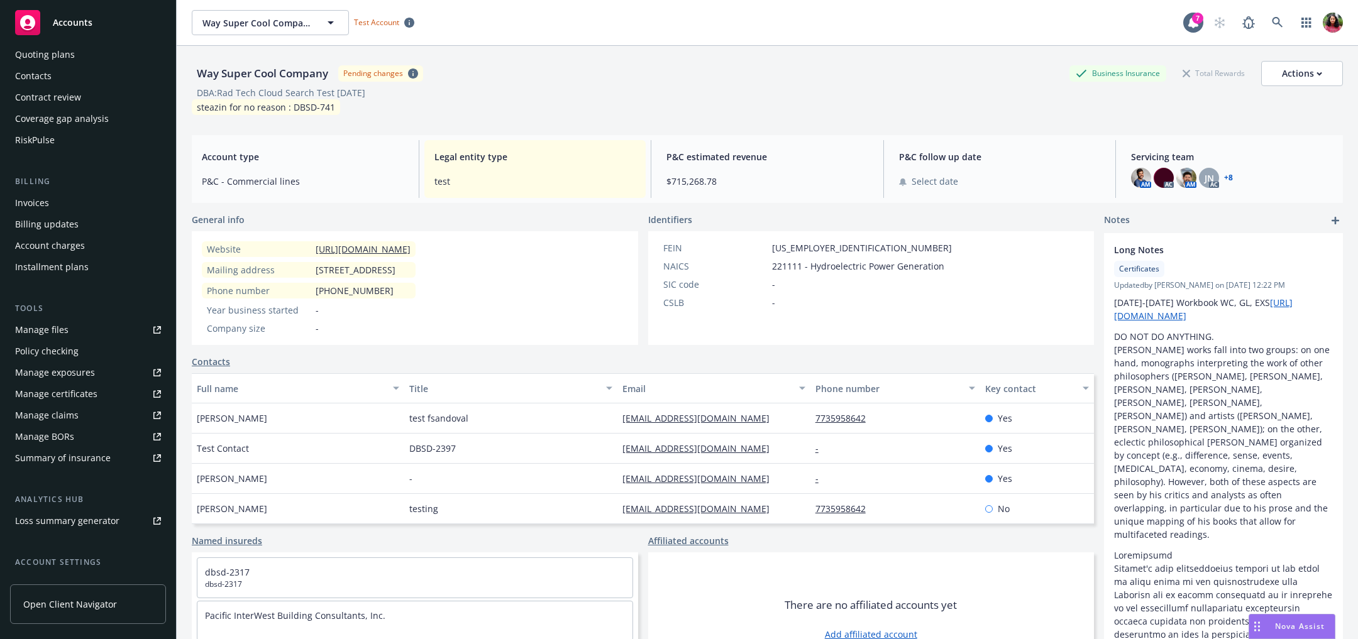
click at [80, 392] on div "Manage certificates" at bounding box center [56, 394] width 82 height 20
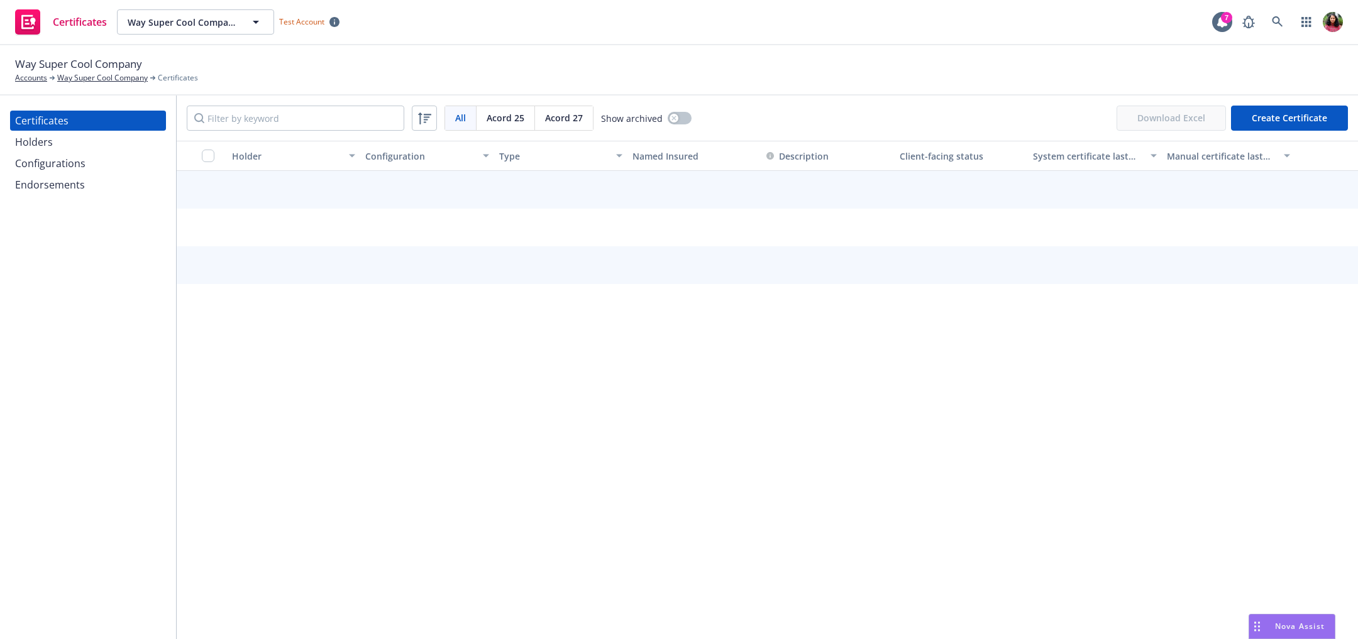
click at [97, 180] on div "Endorsements" at bounding box center [88, 185] width 146 height 20
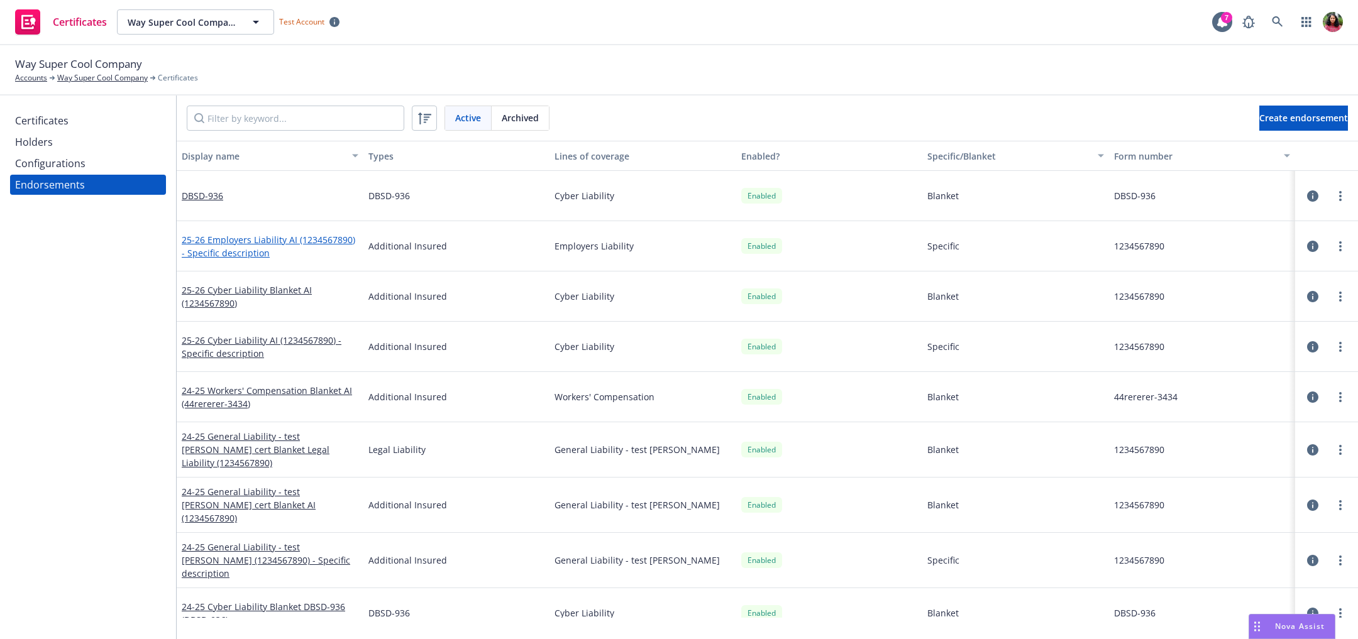
click at [228, 237] on link "25-26 Employers Liability AI (1234567890) - Specific description" at bounding box center [269, 246] width 174 height 25
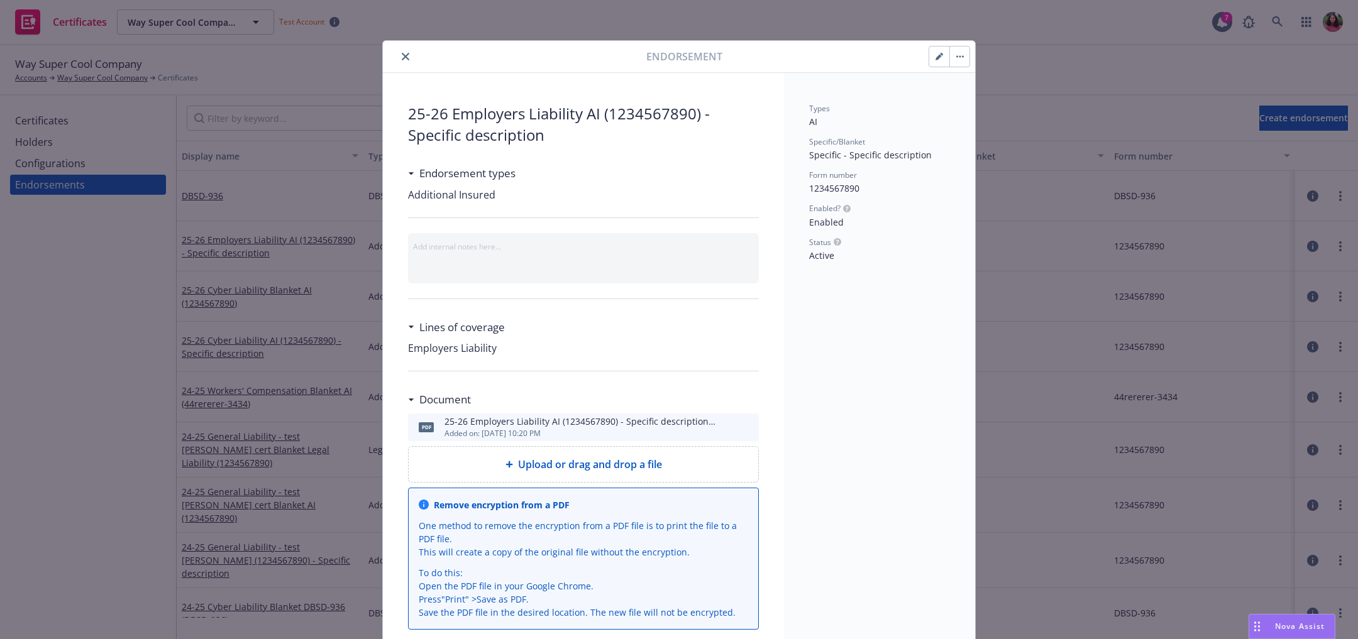
click at [402, 53] on icon "close" at bounding box center [406, 57] width 8 height 8
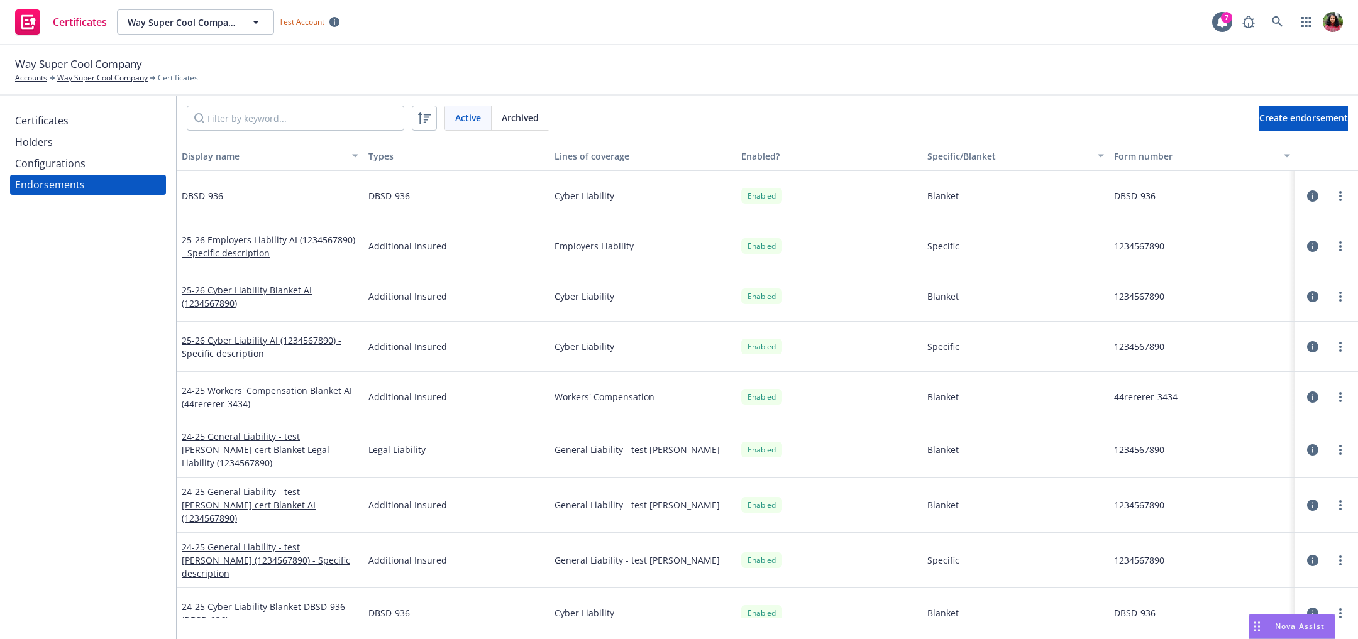
click at [59, 160] on div "Configurations" at bounding box center [50, 163] width 70 height 20
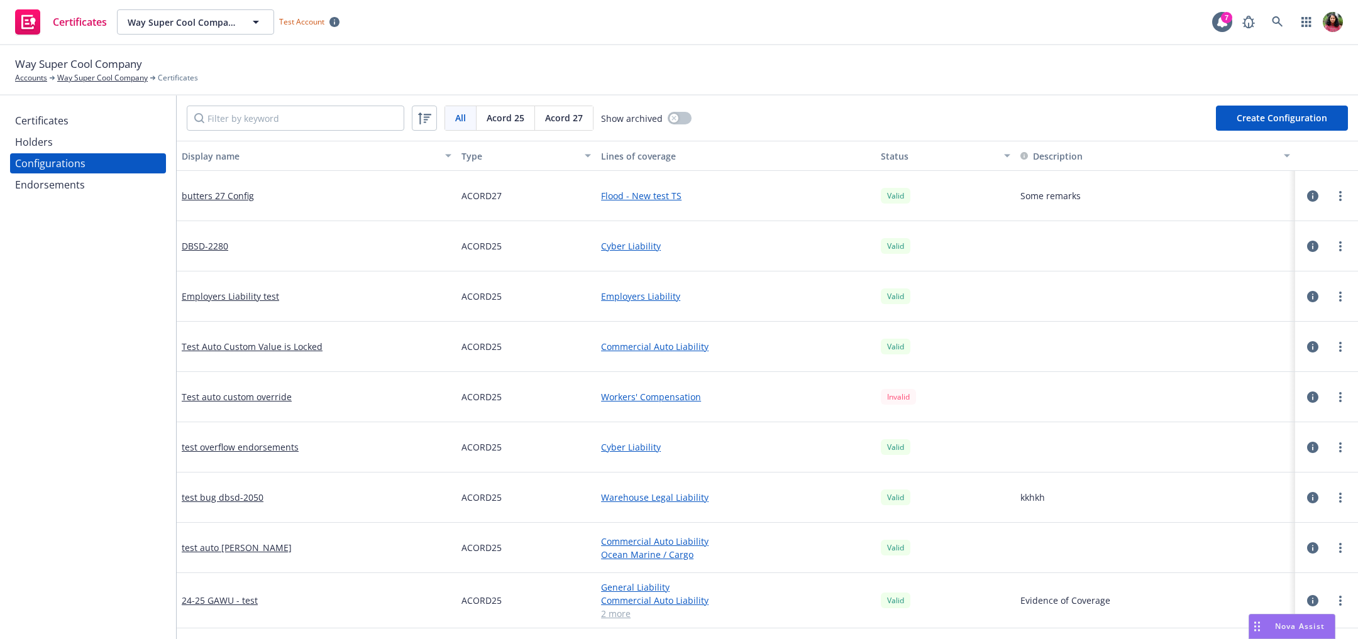
click at [1253, 121] on button "Create Configuration" at bounding box center [1282, 118] width 132 height 25
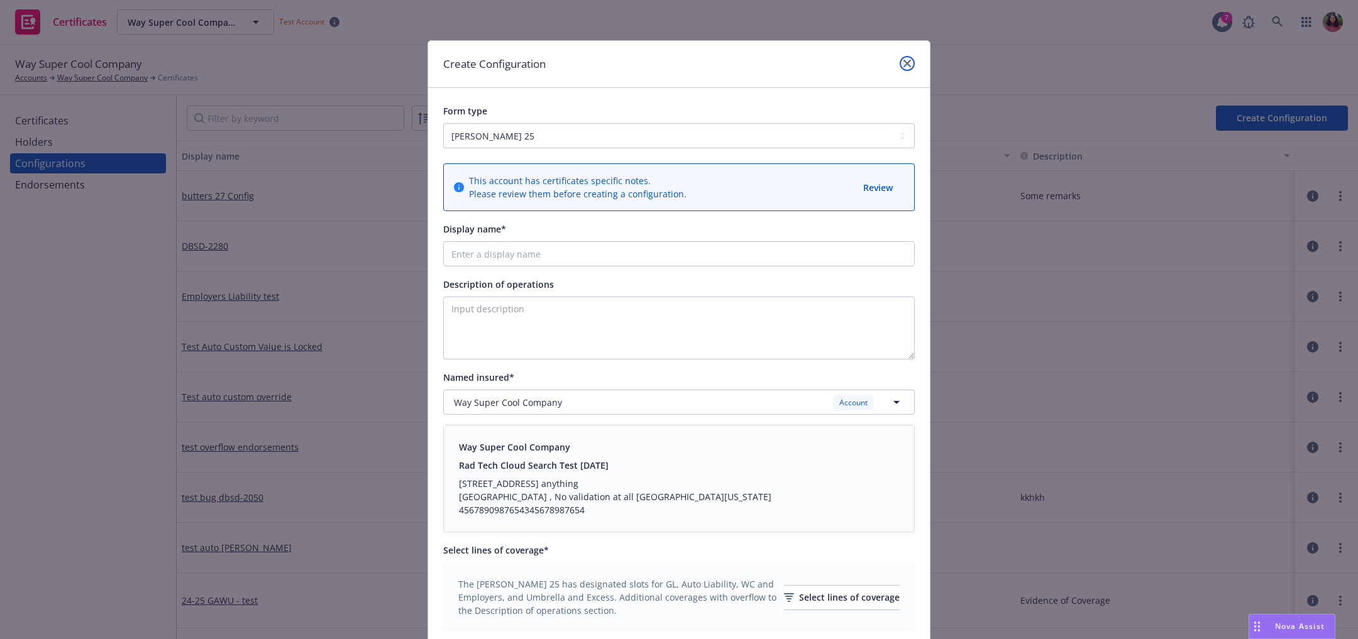
click at [904, 64] on icon "close" at bounding box center [908, 64] width 8 height 8
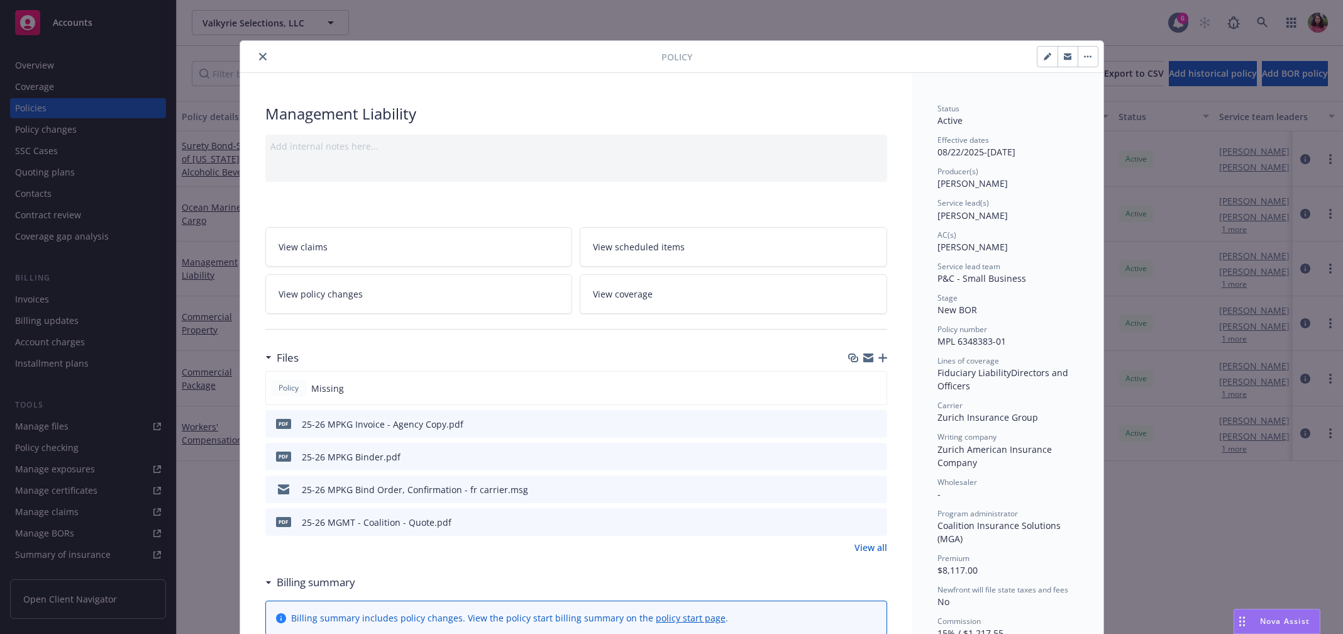
scroll to position [38, 0]
